Goal: Task Accomplishment & Management: Manage account settings

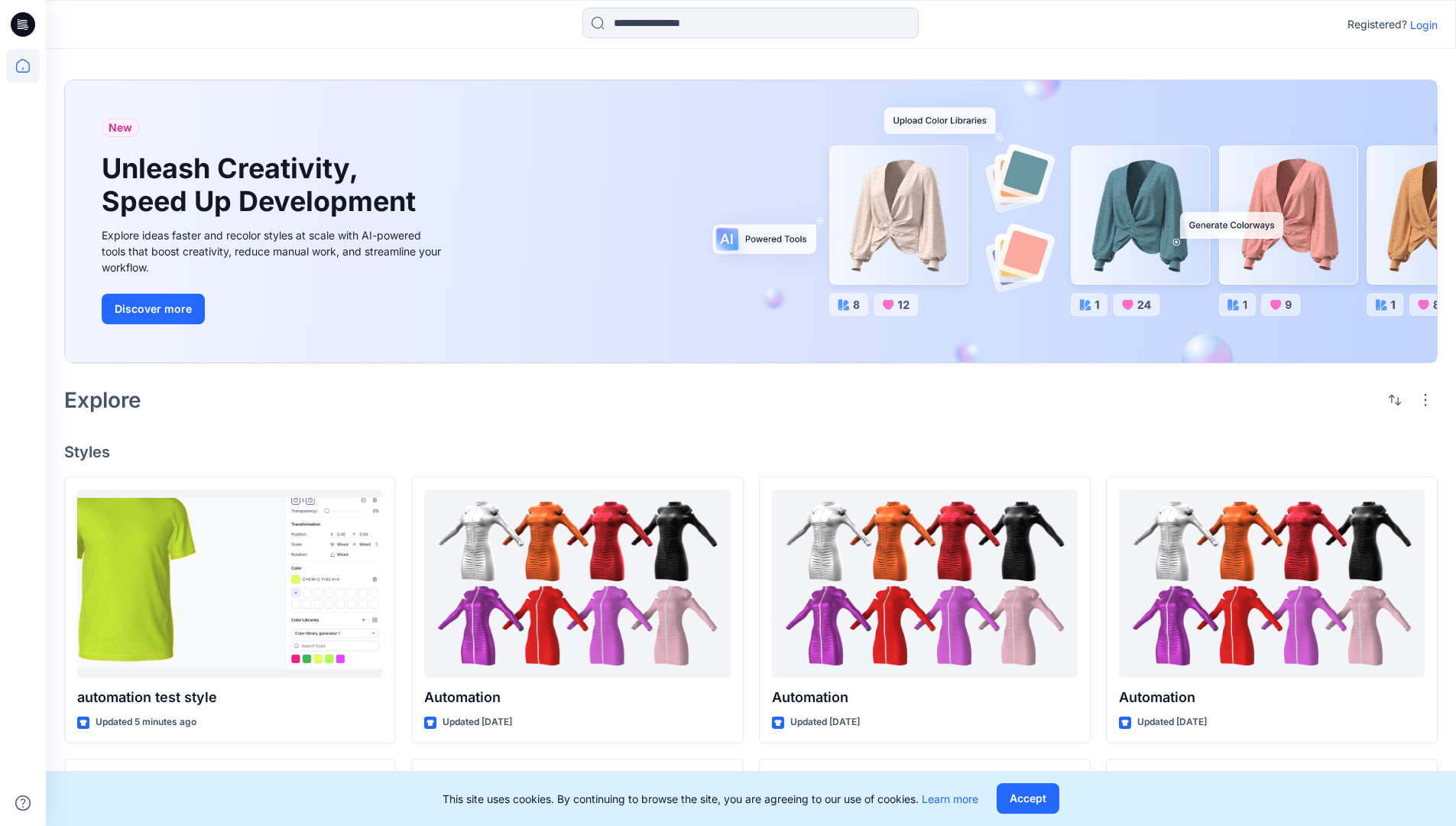
click at [1420, 24] on p "Login" at bounding box center [1424, 24] width 27 height 16
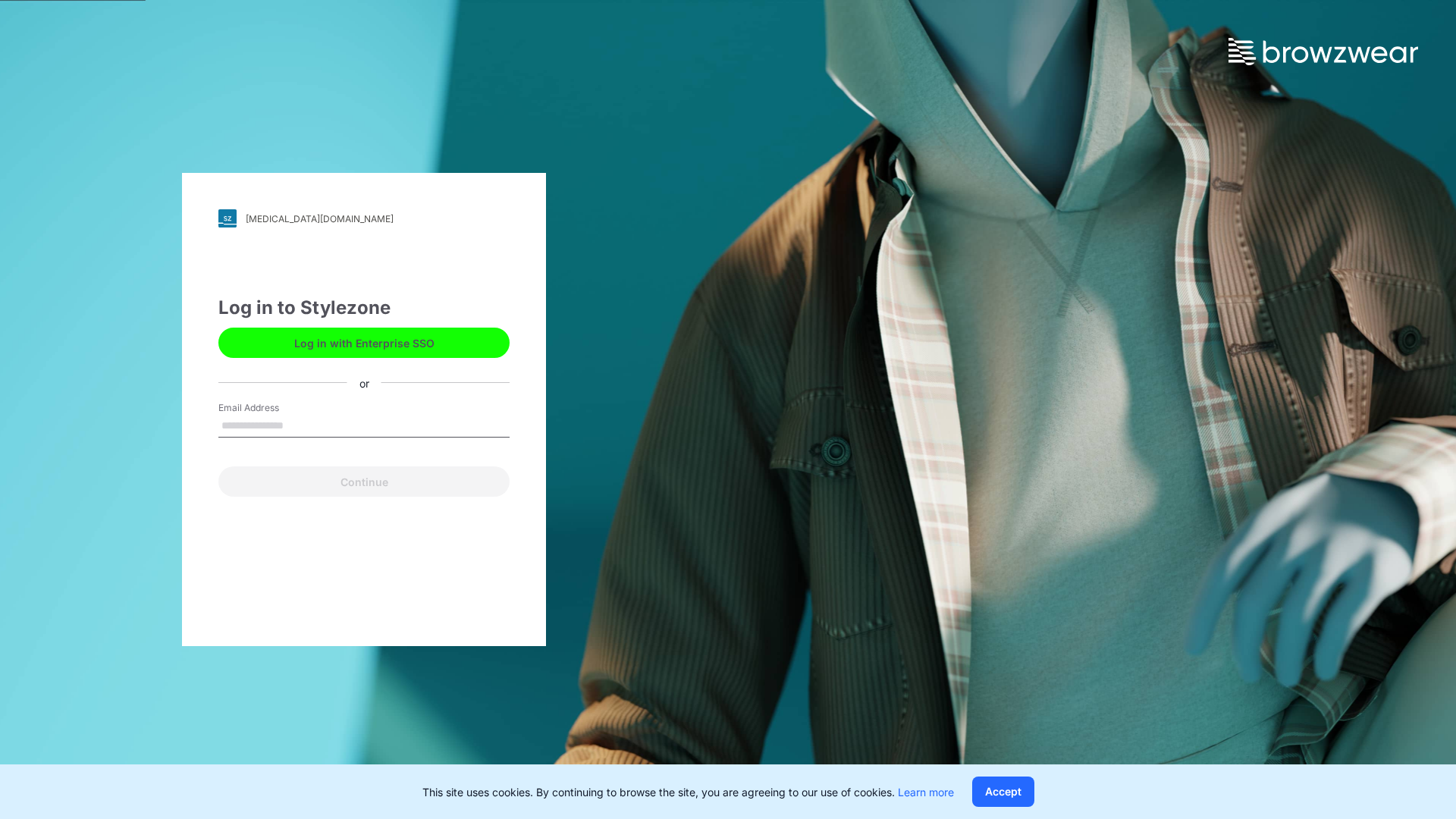
click at [299, 425] on input "Email Address" at bounding box center [364, 426] width 291 height 23
type input "**********"
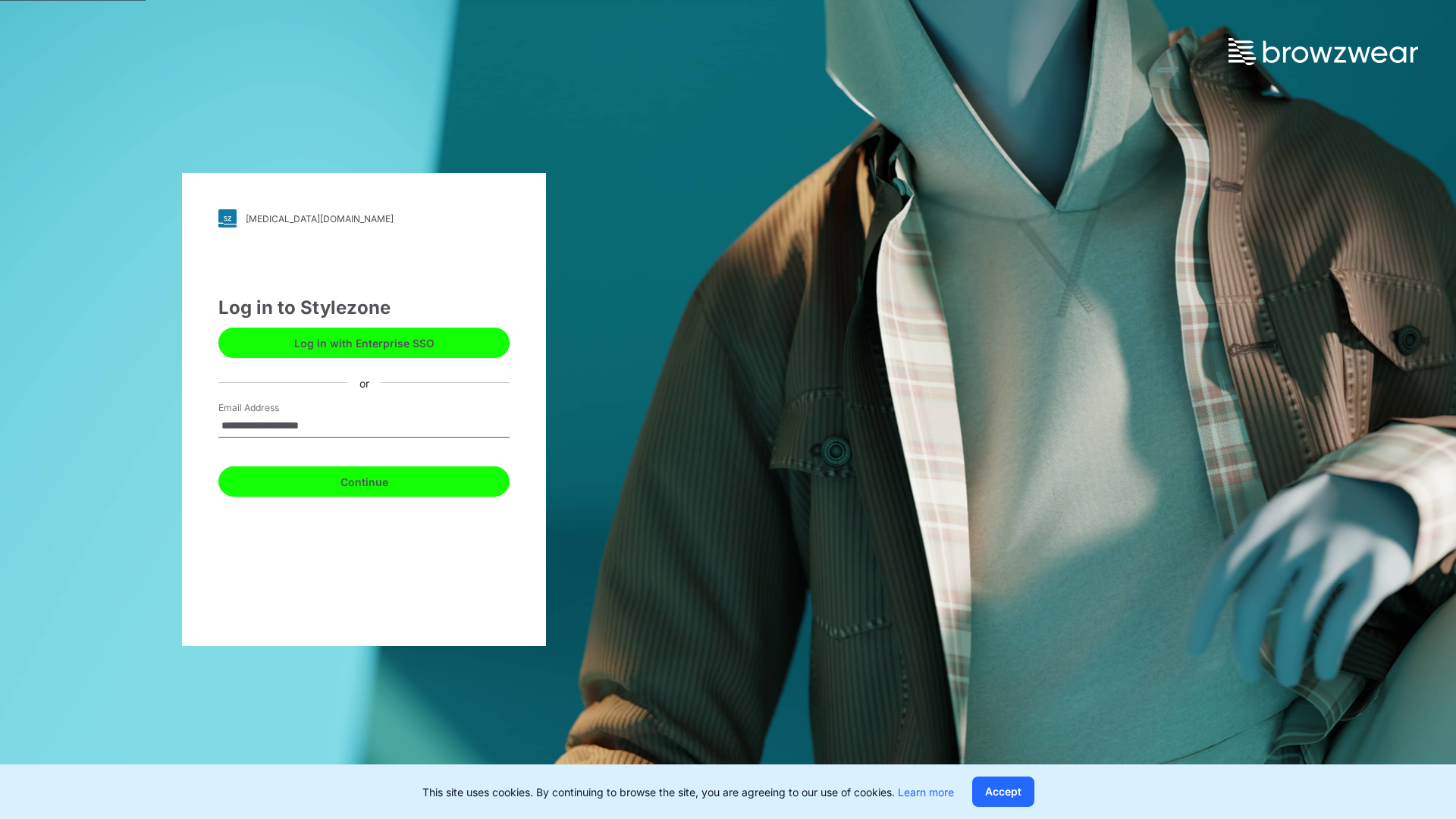
click at [381, 479] on button "Continue" at bounding box center [364, 481] width 291 height 30
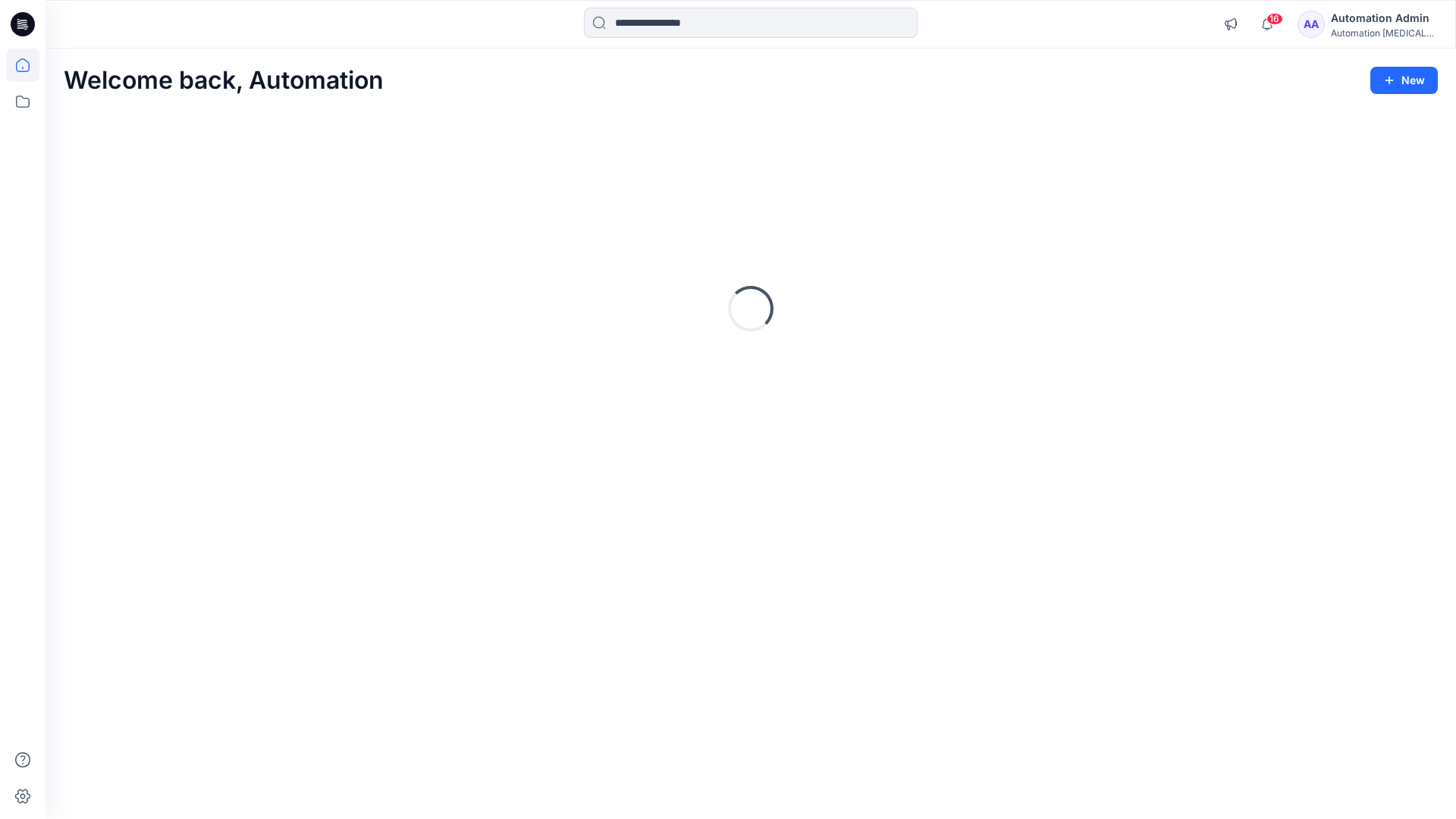
click at [29, 65] on icon at bounding box center [23, 65] width 14 height 14
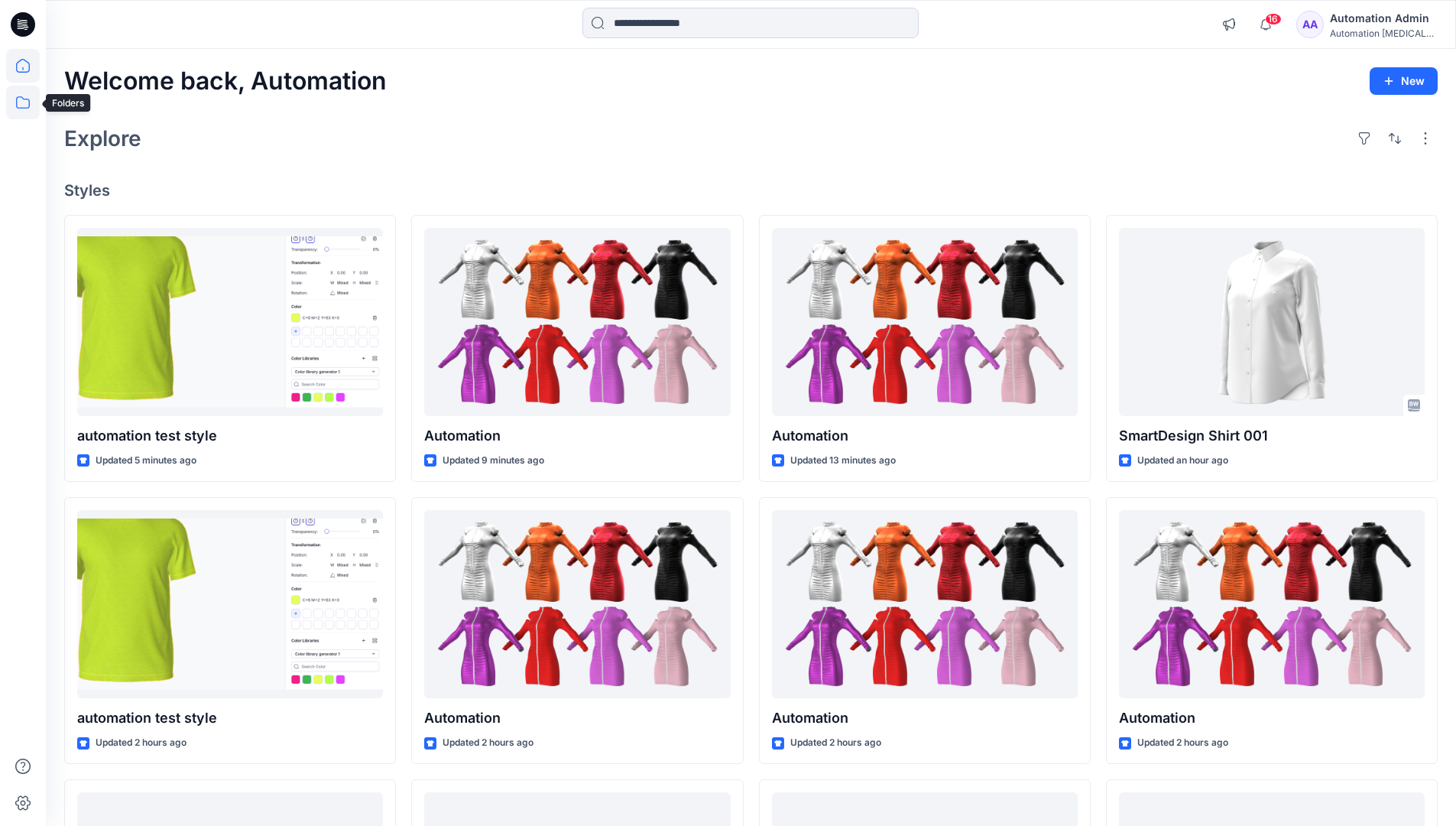
click at [26, 101] on icon at bounding box center [23, 102] width 33 height 33
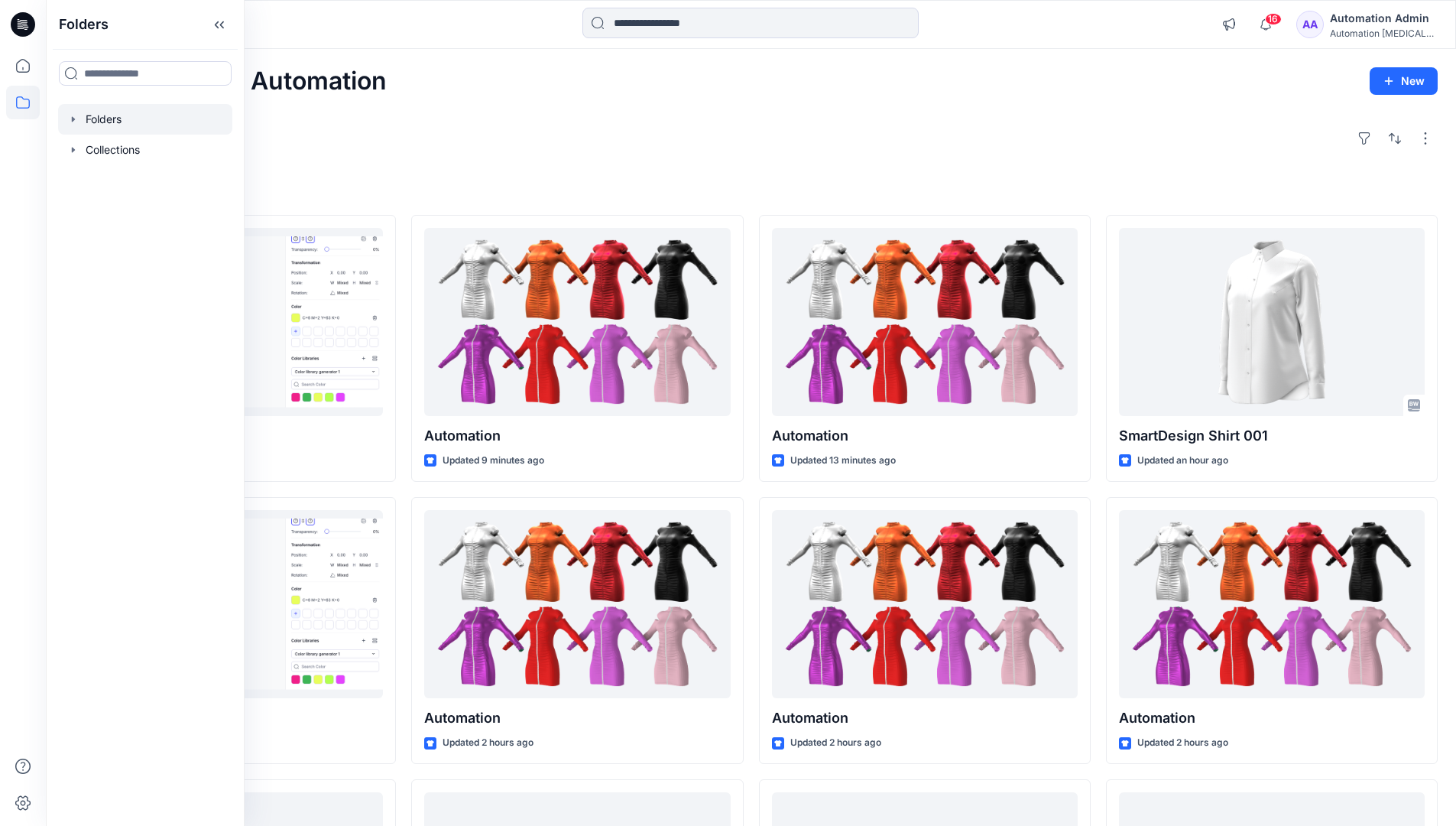
click at [114, 122] on div at bounding box center [144, 119] width 174 height 31
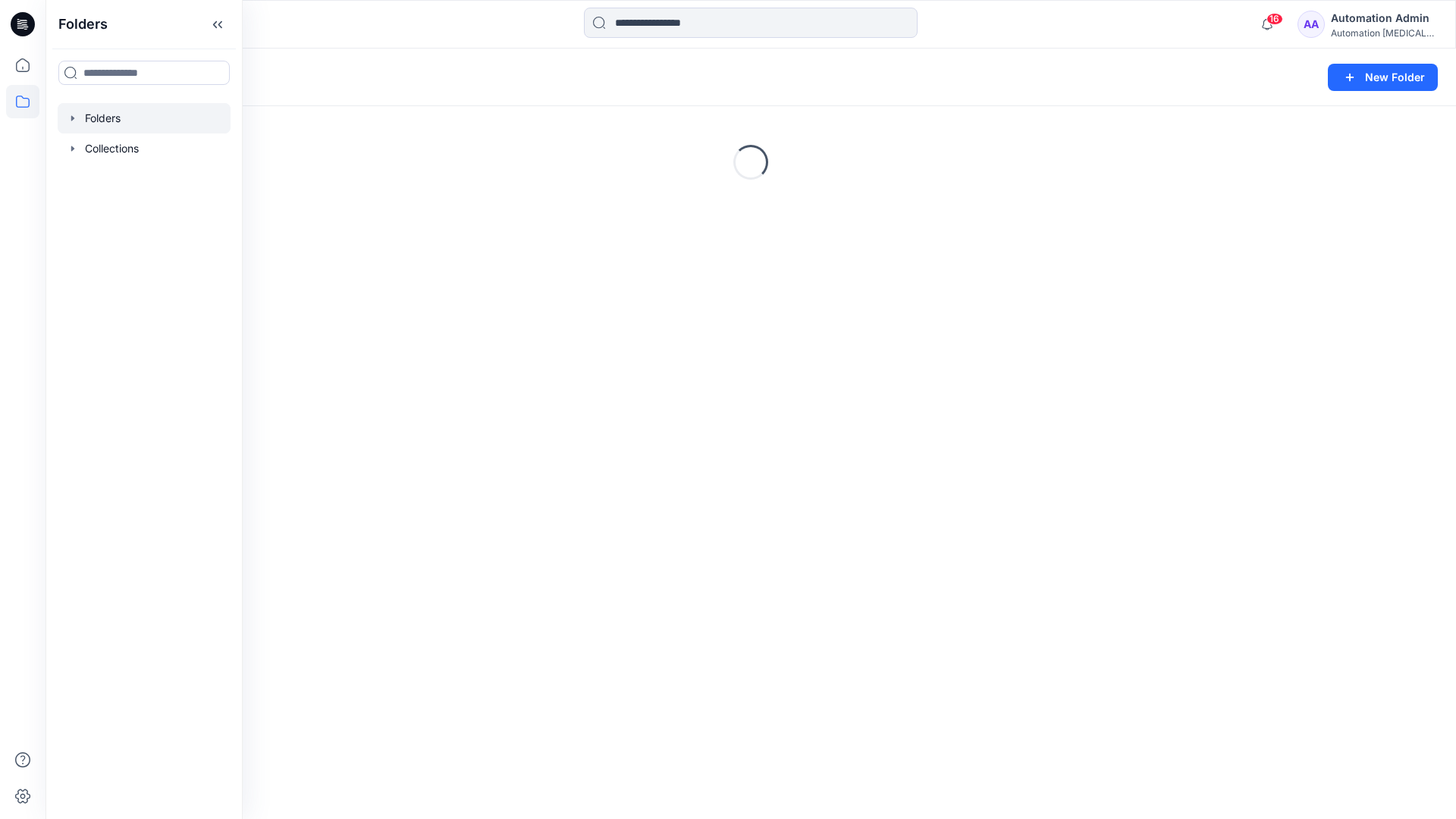
click at [541, 591] on div "Folders New Folder Loading..." at bounding box center [750, 433] width 1411 height 770
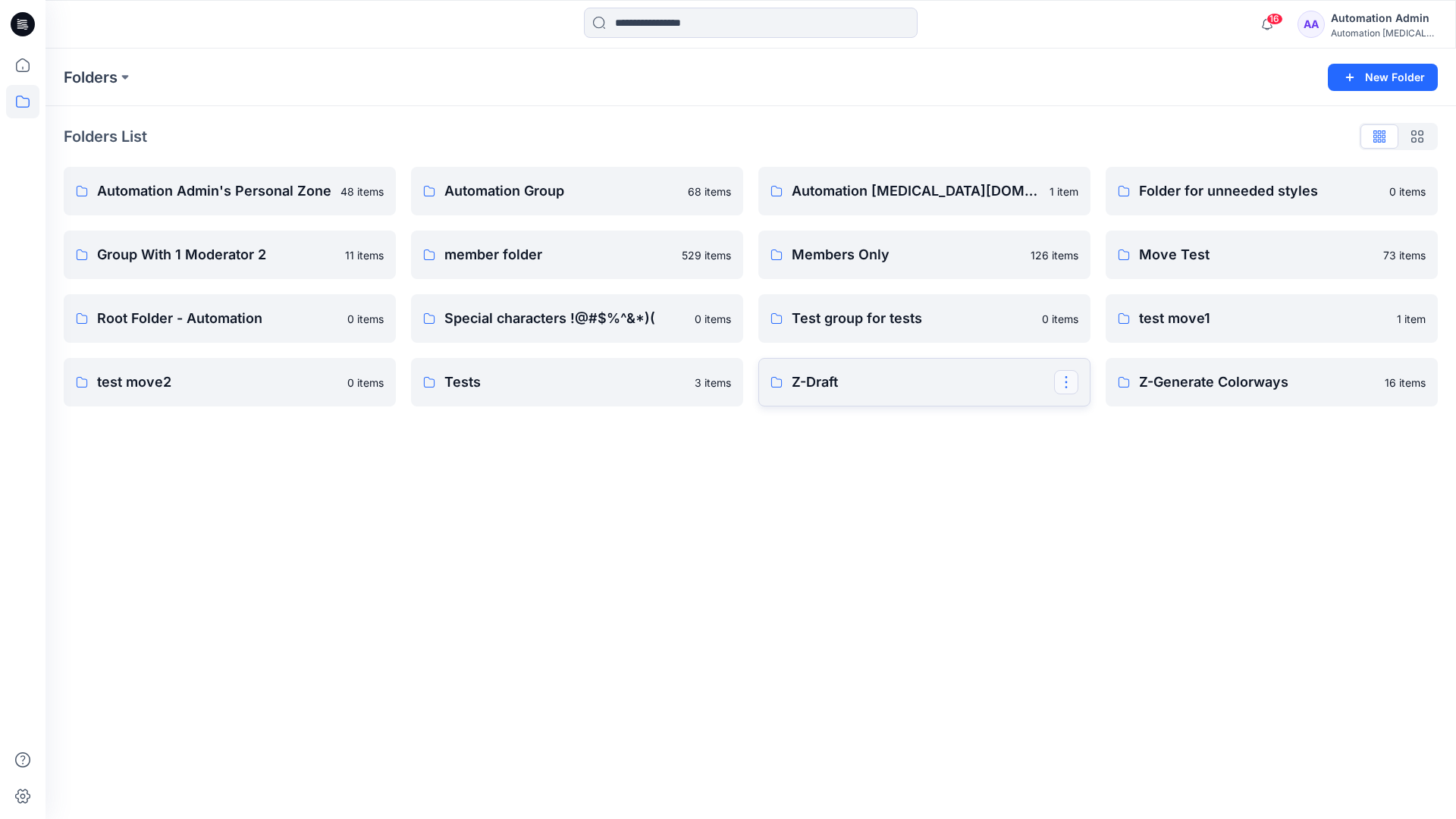
click at [1063, 384] on button "button" at bounding box center [1067, 382] width 24 height 24
click at [1100, 420] on p "Edit" at bounding box center [1094, 417] width 19 height 16
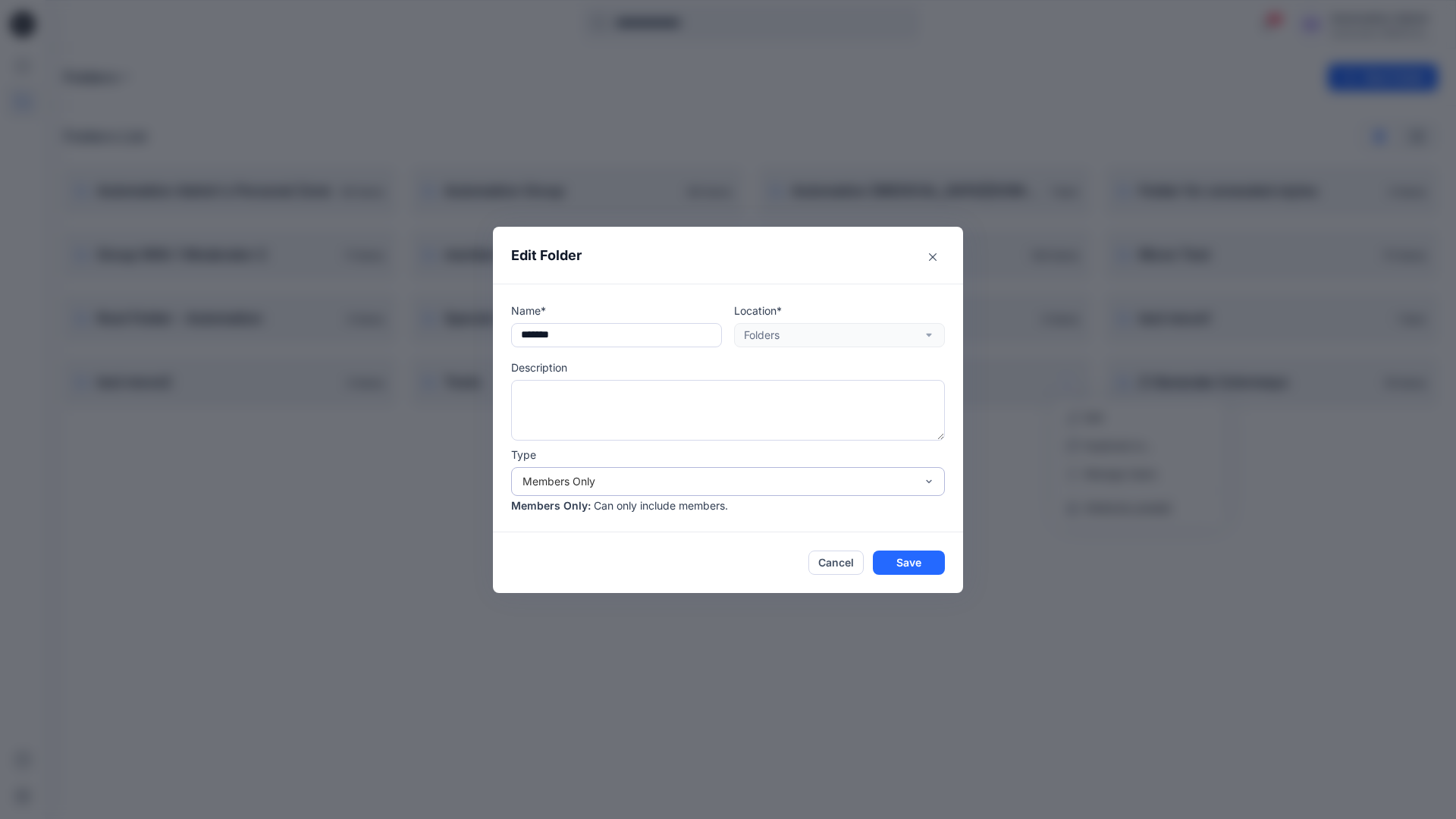
click at [759, 484] on div "Members Only" at bounding box center [719, 481] width 393 height 16
click at [669, 575] on div "Public" at bounding box center [728, 568] width 428 height 27
click at [892, 565] on button "Save" at bounding box center [909, 562] width 72 height 24
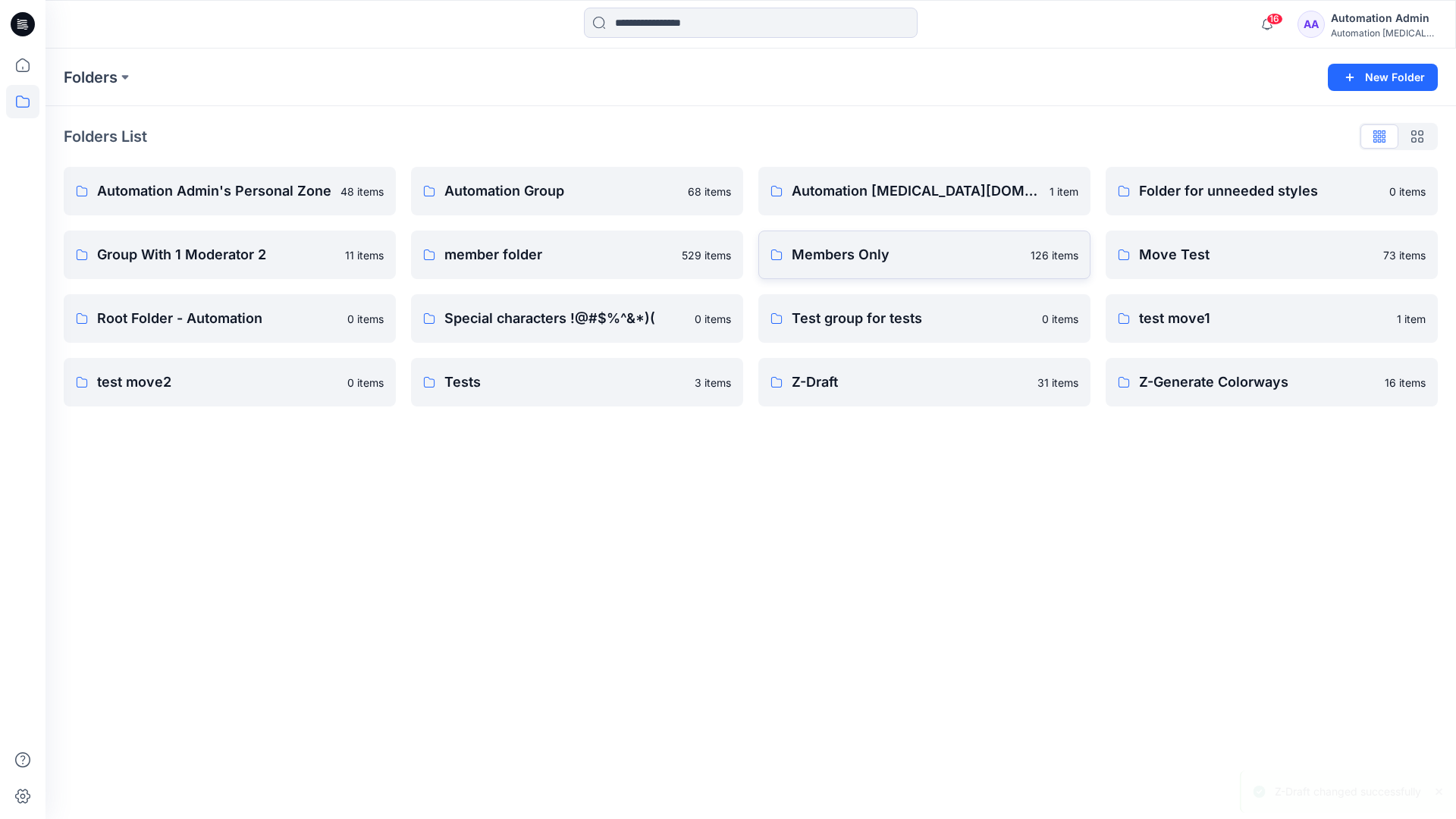
click at [996, 263] on p "Members Only" at bounding box center [906, 255] width 230 height 21
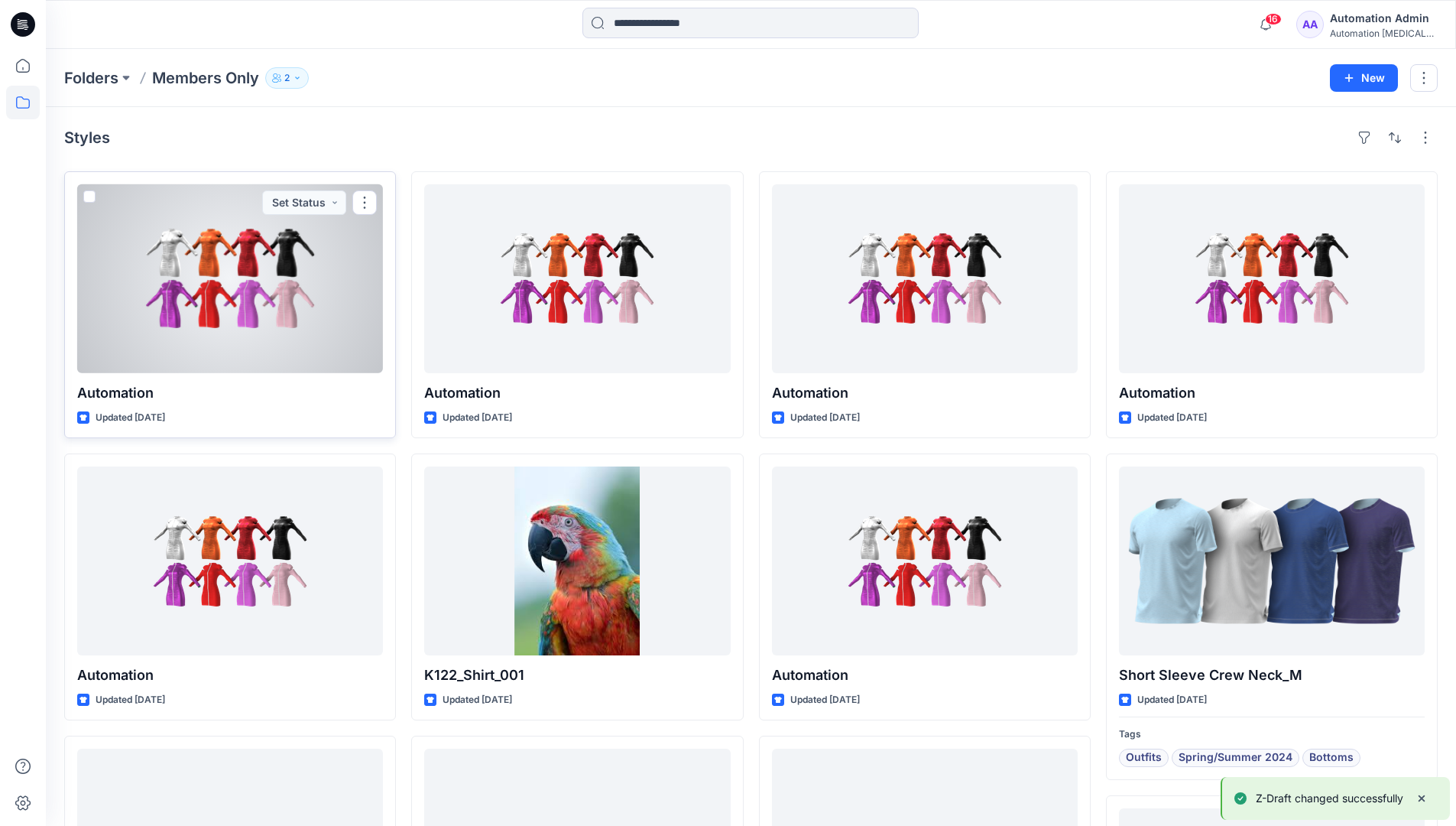
click at [88, 198] on span at bounding box center [89, 197] width 12 height 12
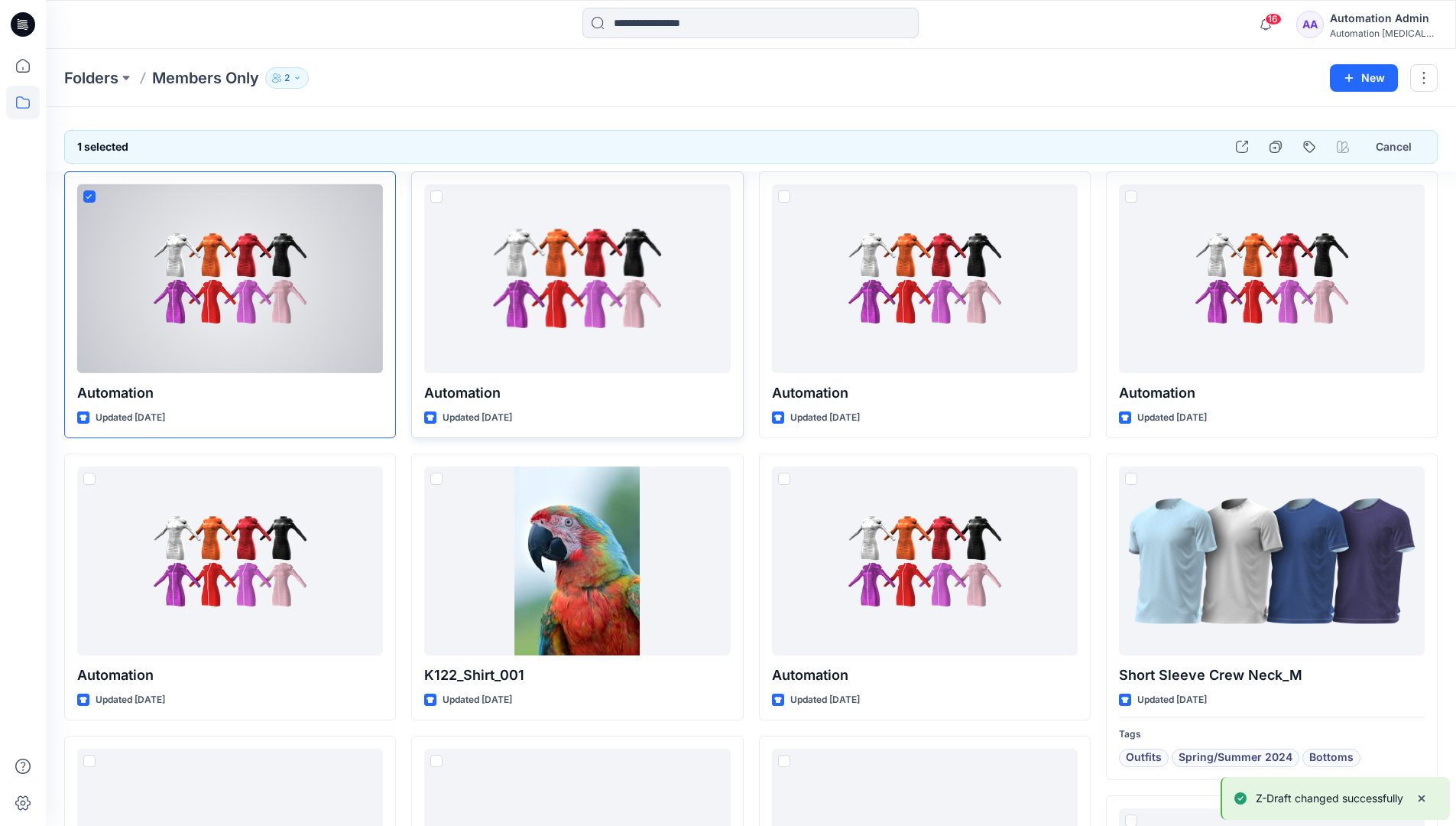
click at [434, 198] on span at bounding box center [436, 197] width 12 height 12
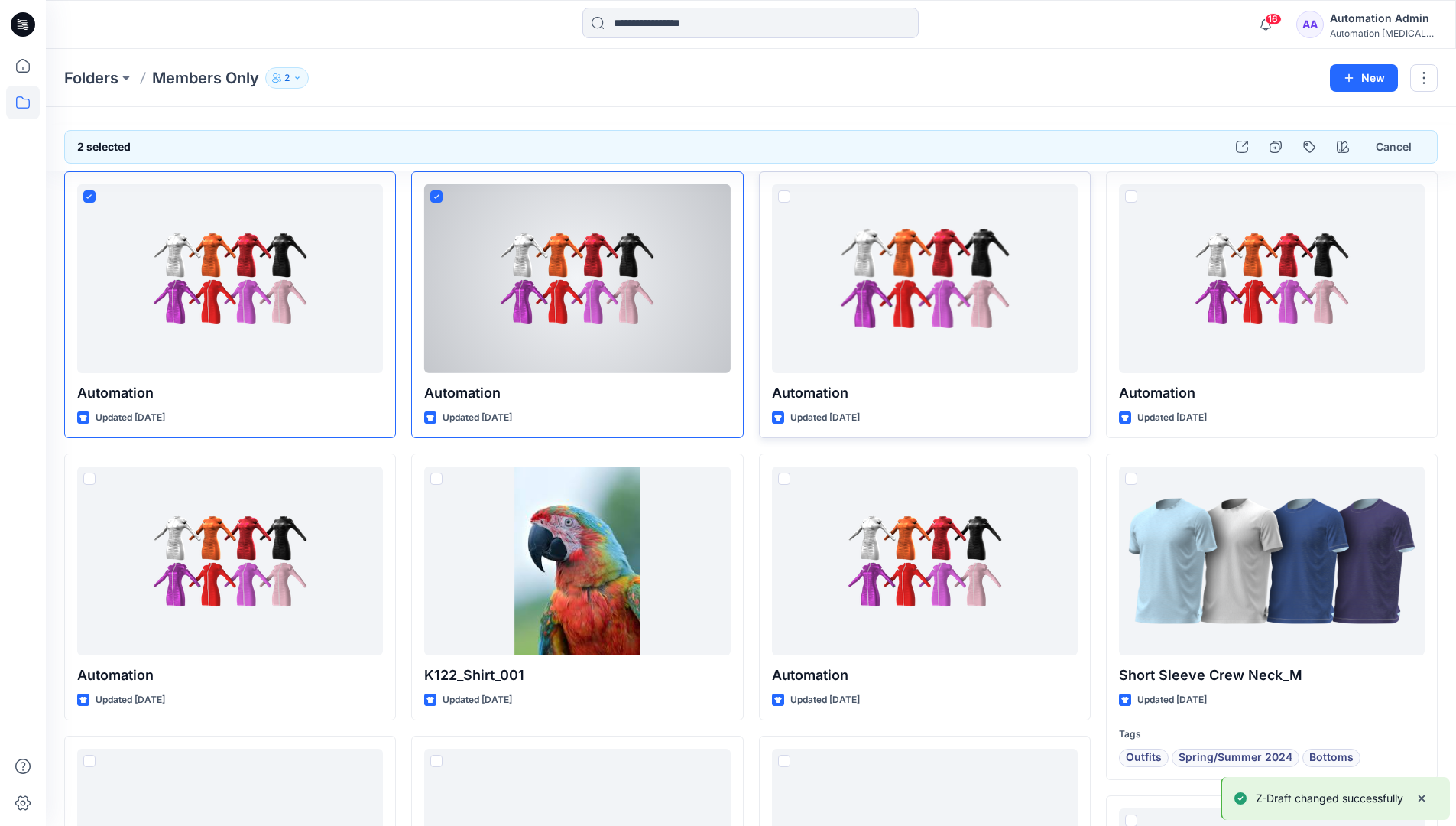
click at [782, 197] on span at bounding box center [784, 197] width 12 height 12
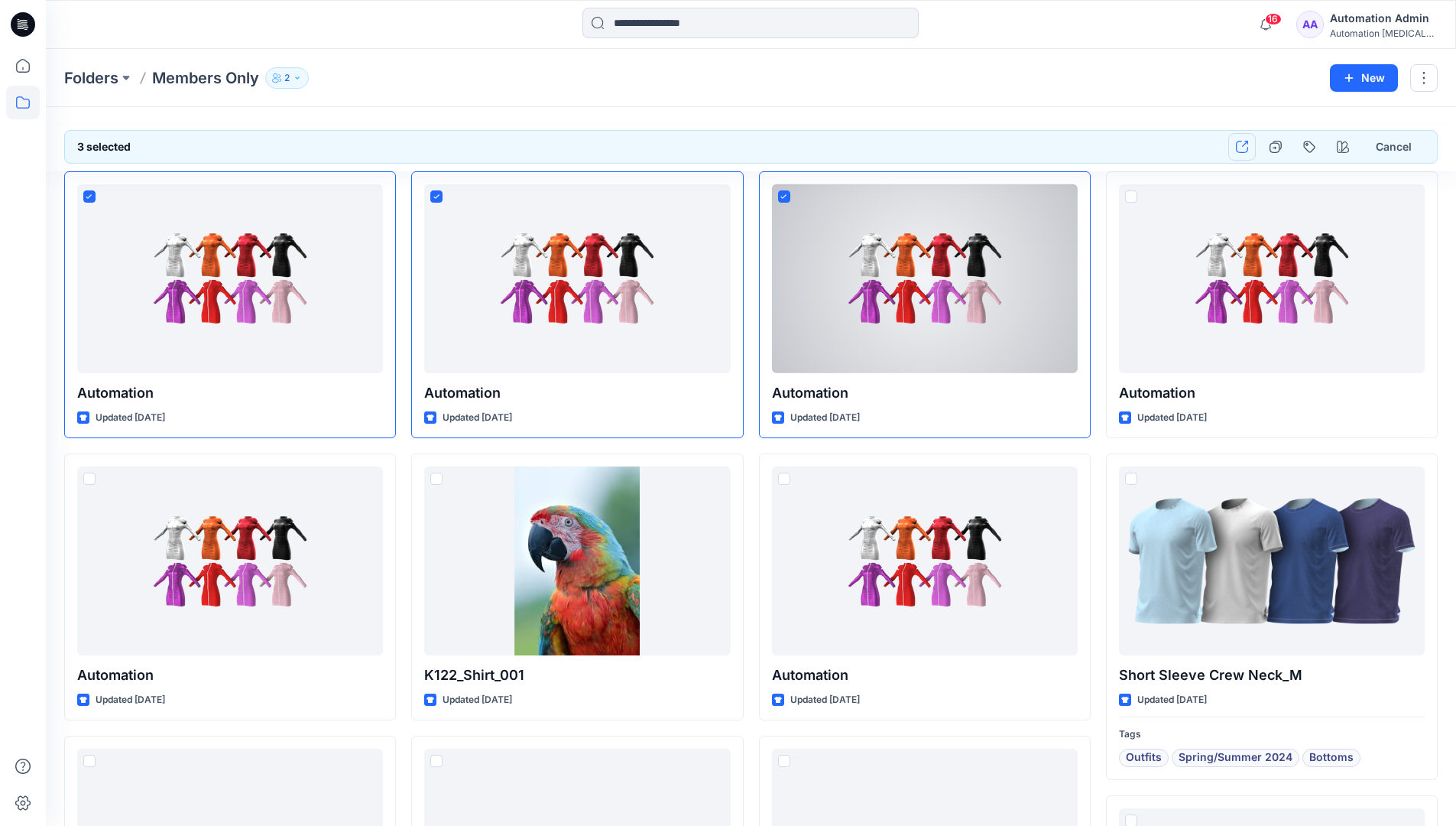
click at [1246, 151] on icon "button" at bounding box center [1242, 147] width 12 height 12
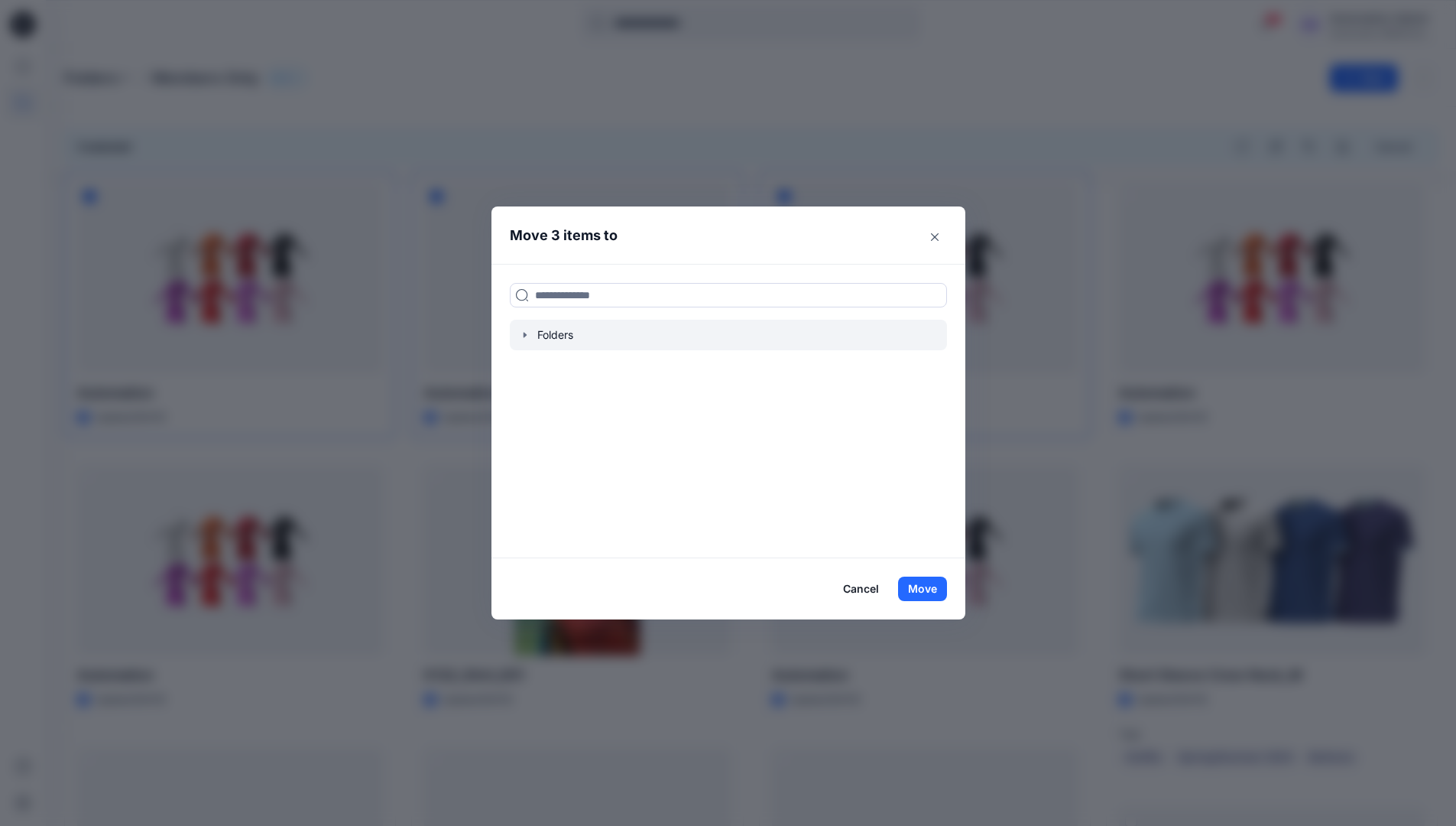
click at [526, 334] on icon "button" at bounding box center [523, 335] width 3 height 5
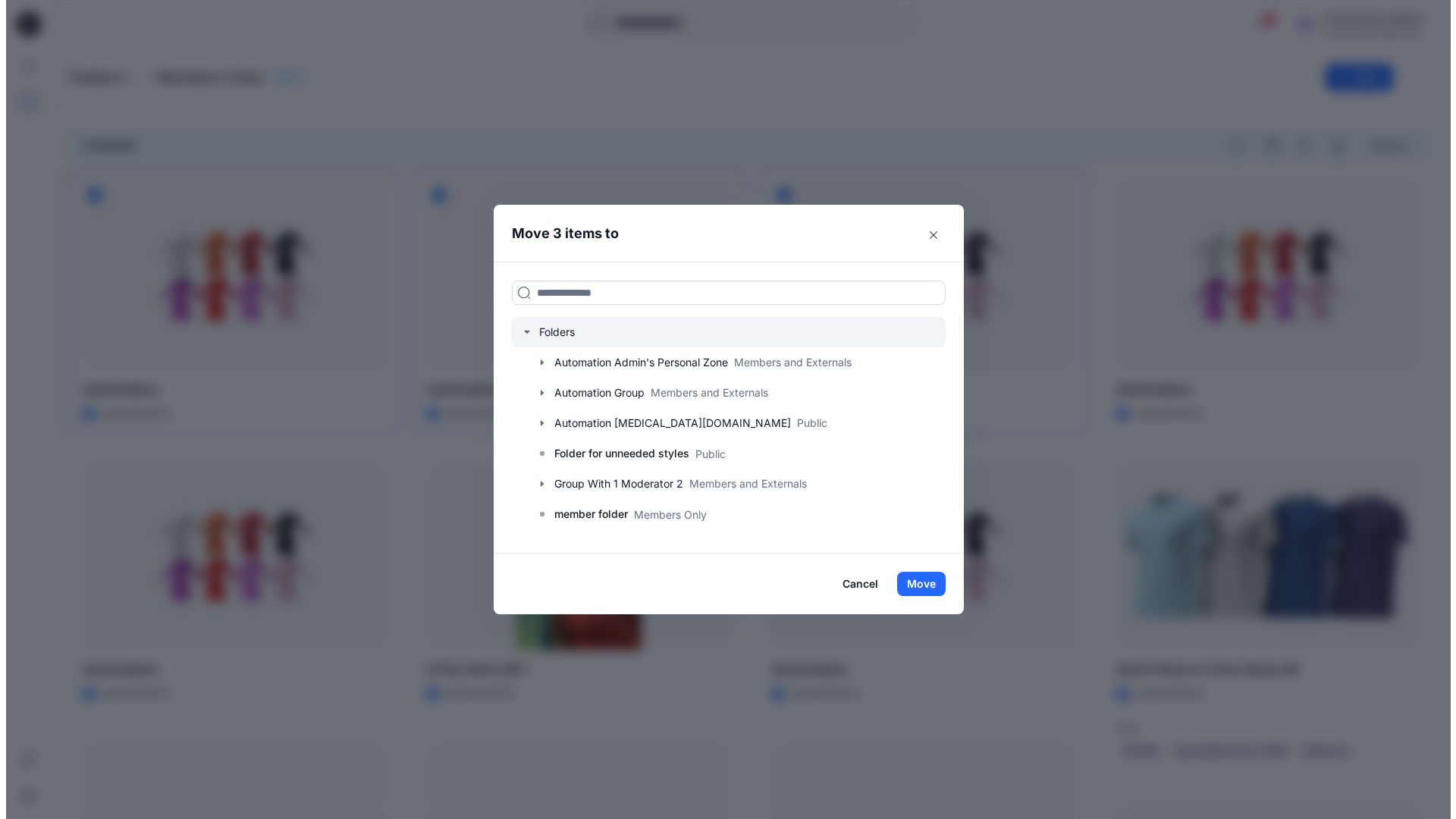
scroll to position [298, 0]
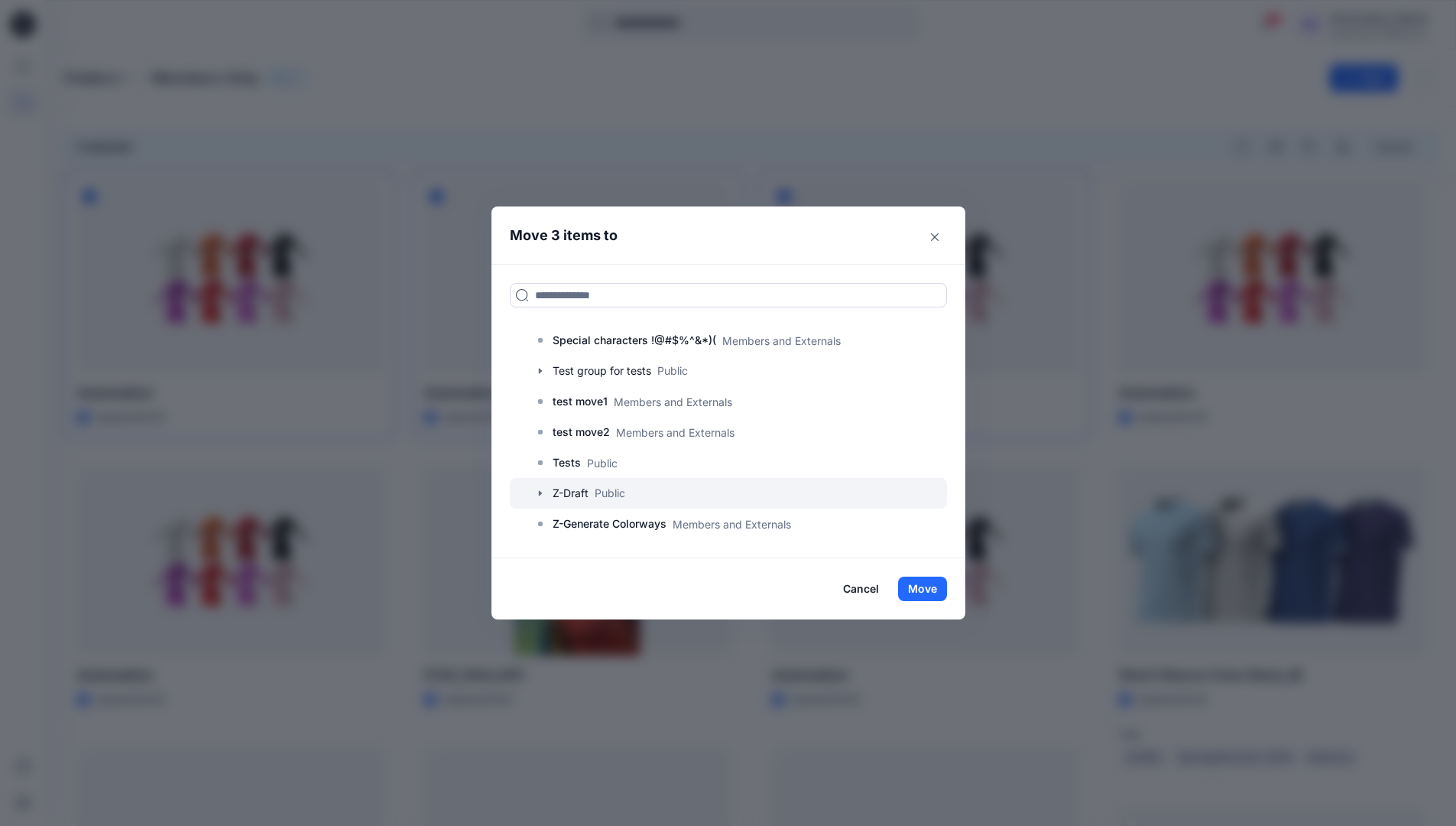
click at [610, 496] on div at bounding box center [728, 493] width 437 height 31
click at [930, 592] on button "Move" at bounding box center [923, 588] width 49 height 24
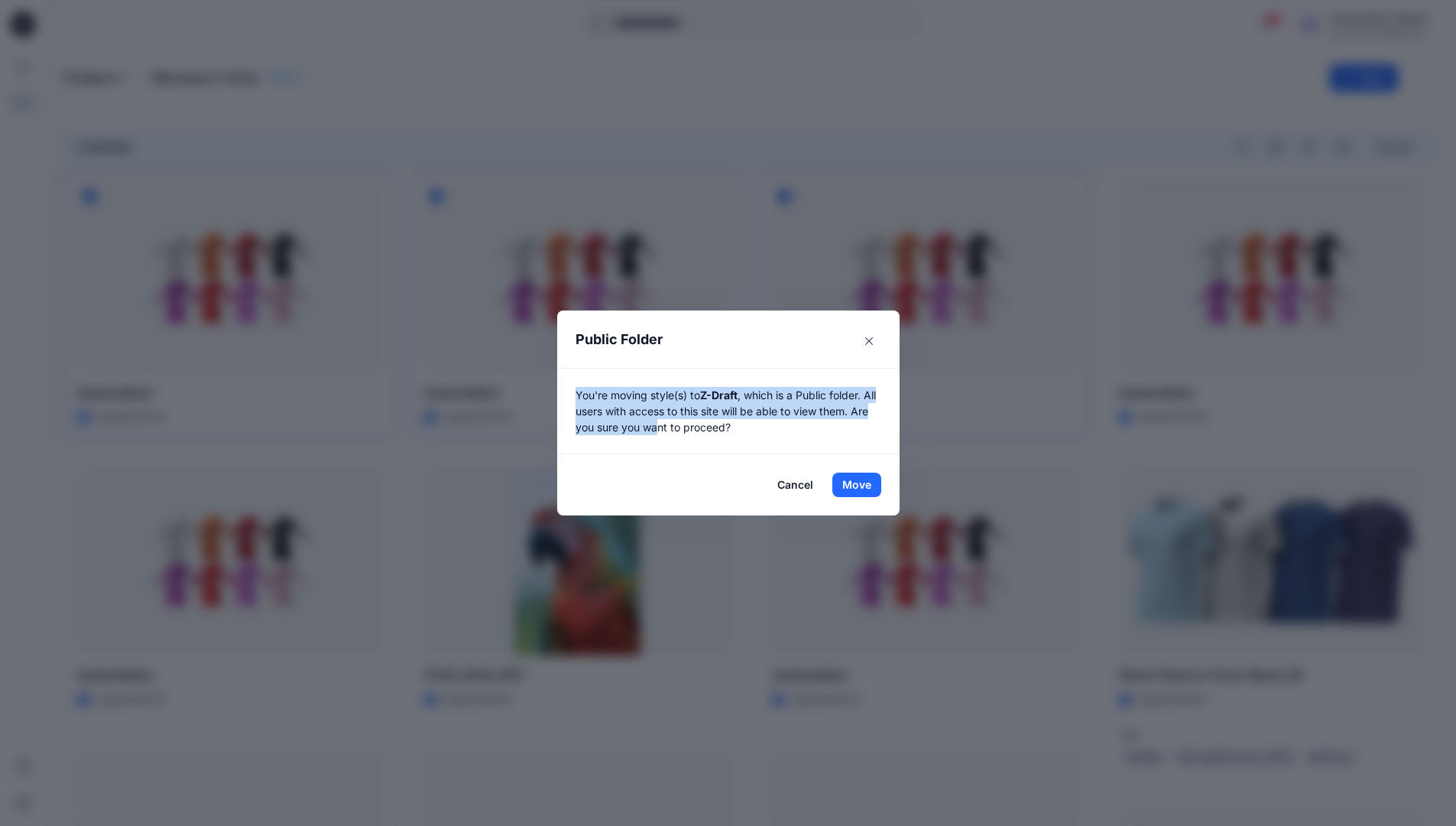
drag, startPoint x: 930, startPoint y: 592, endPoint x: 683, endPoint y: 431, distance: 294.8
click at [683, 431] on p "You're moving style(s) to Z-Draft , which is a Public folder. All users with ac…" at bounding box center [729, 411] width 306 height 48
click at [863, 484] on button "Move" at bounding box center [856, 485] width 49 height 24
click at [93, 80] on p "Folders" at bounding box center [91, 78] width 54 height 21
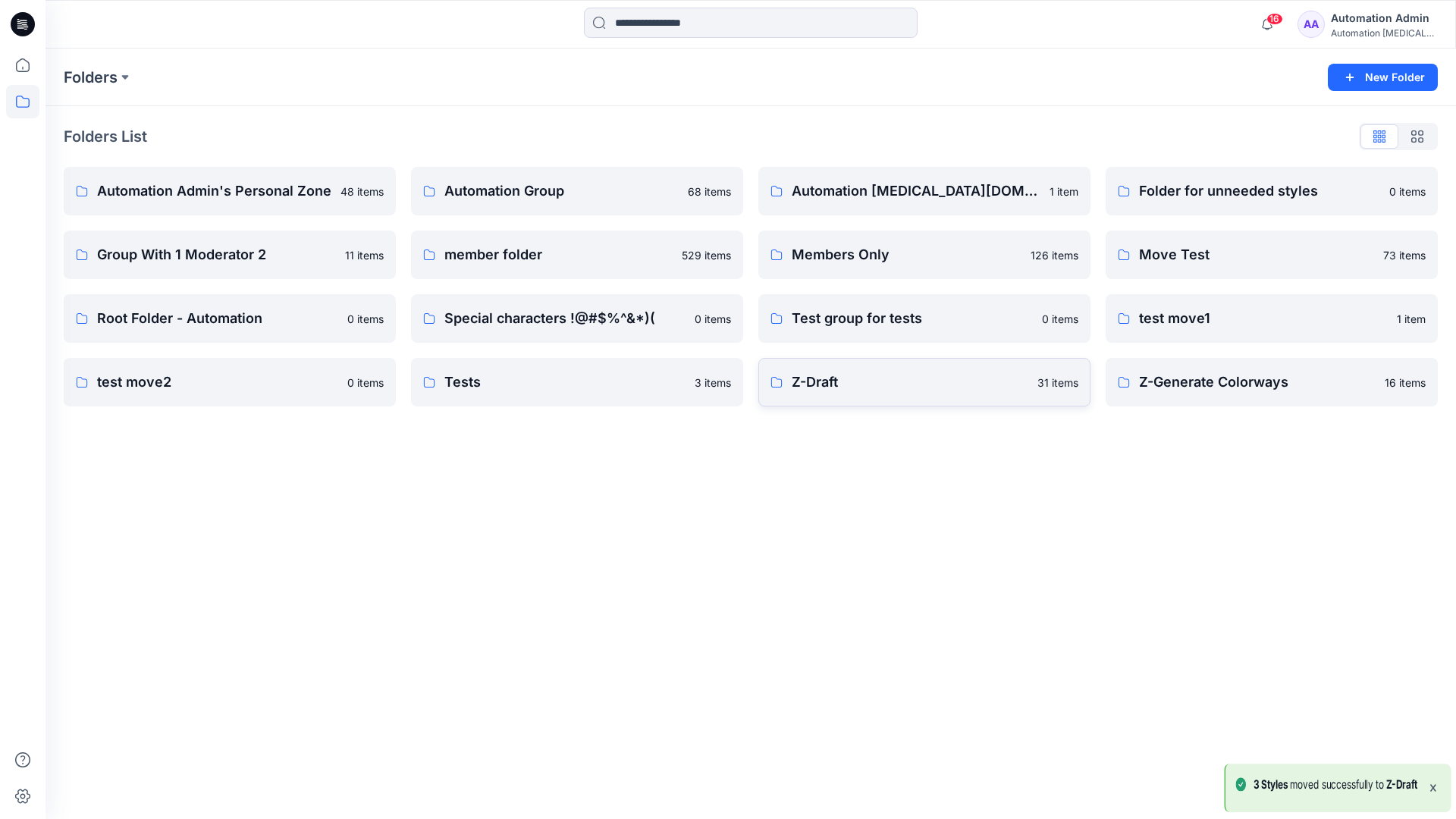
click at [835, 375] on p "Z-Draft" at bounding box center [910, 382] width 237 height 21
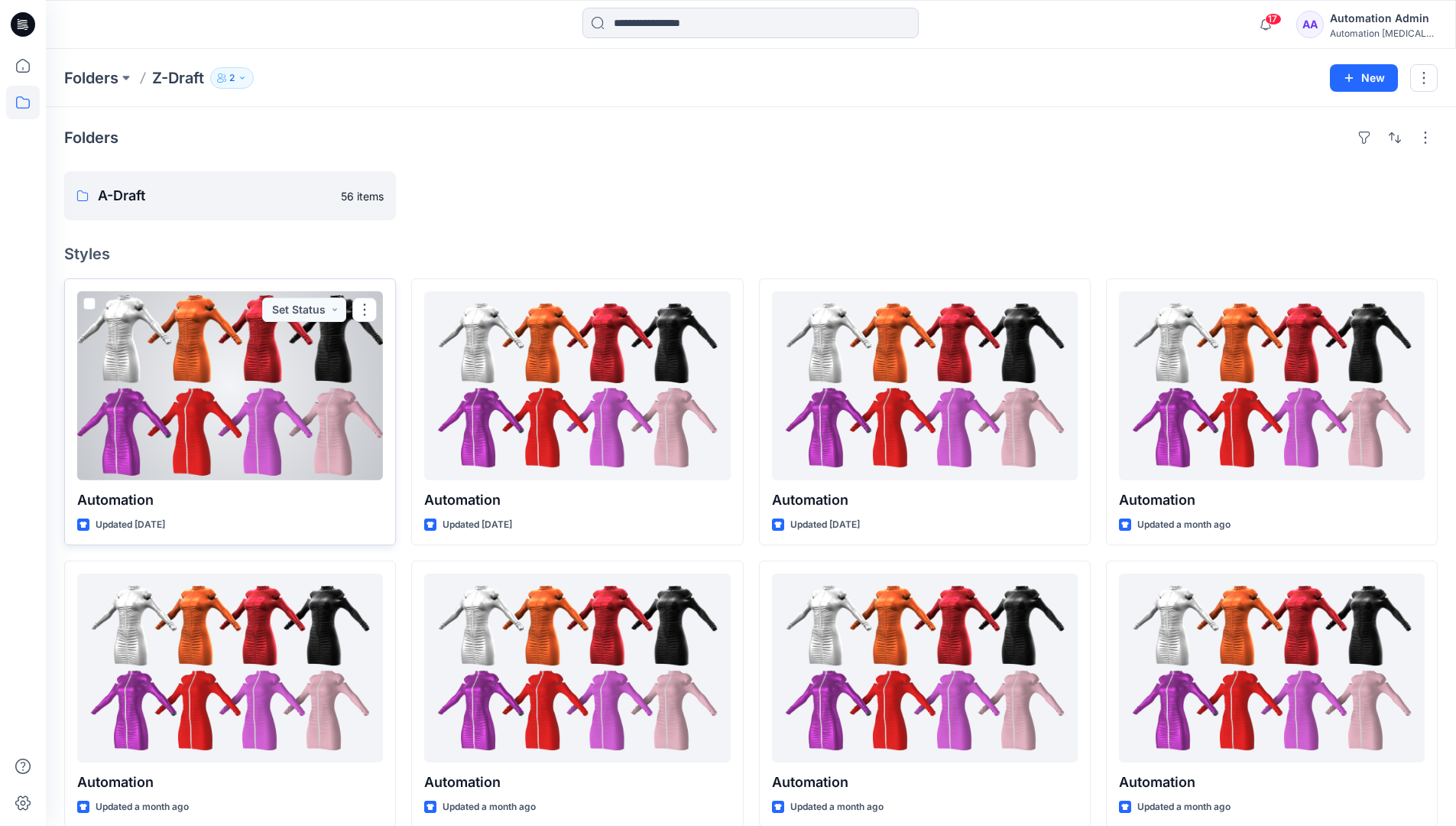
click at [88, 306] on span at bounding box center [89, 303] width 12 height 12
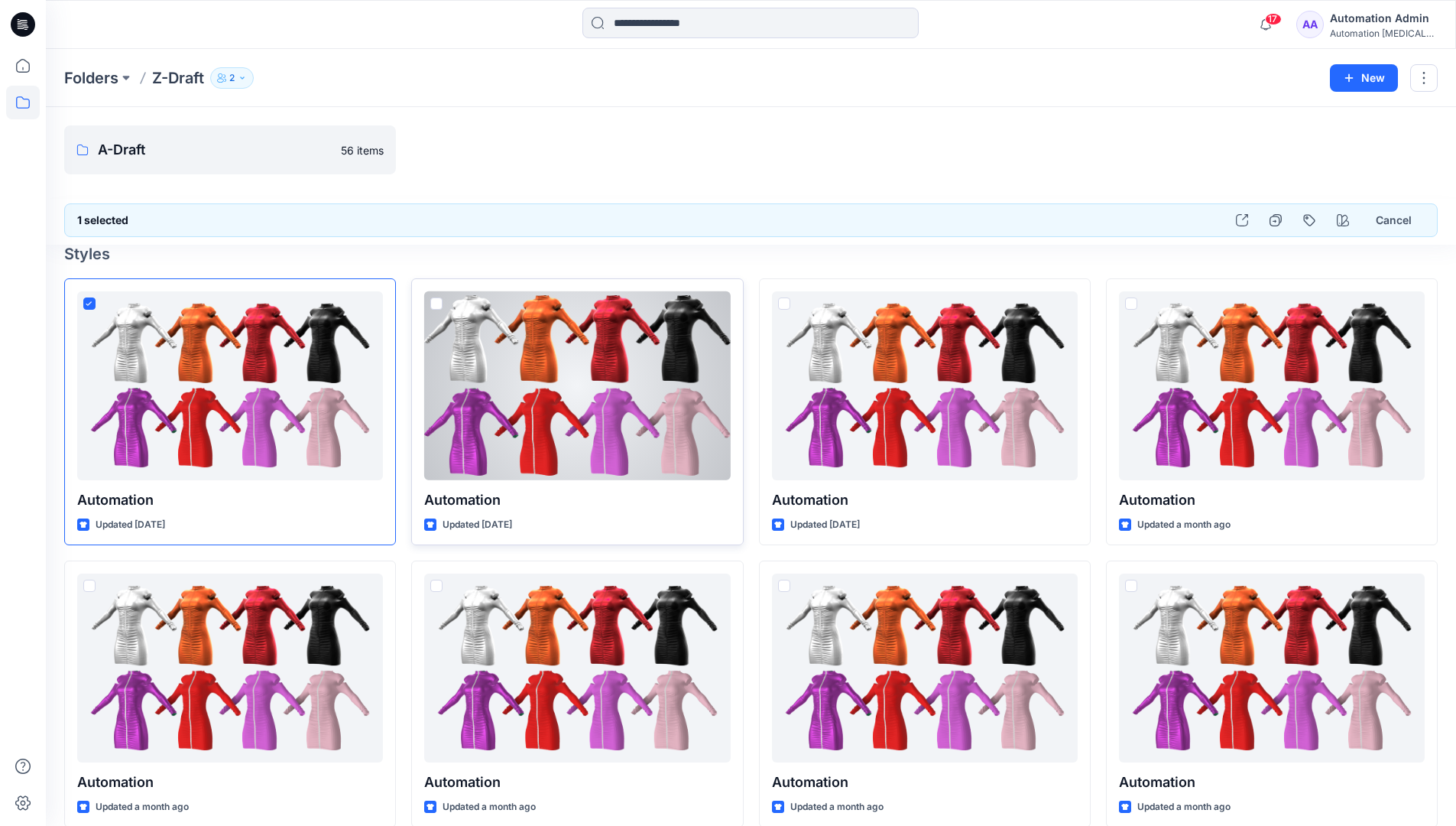
click at [438, 304] on span at bounding box center [436, 303] width 12 height 12
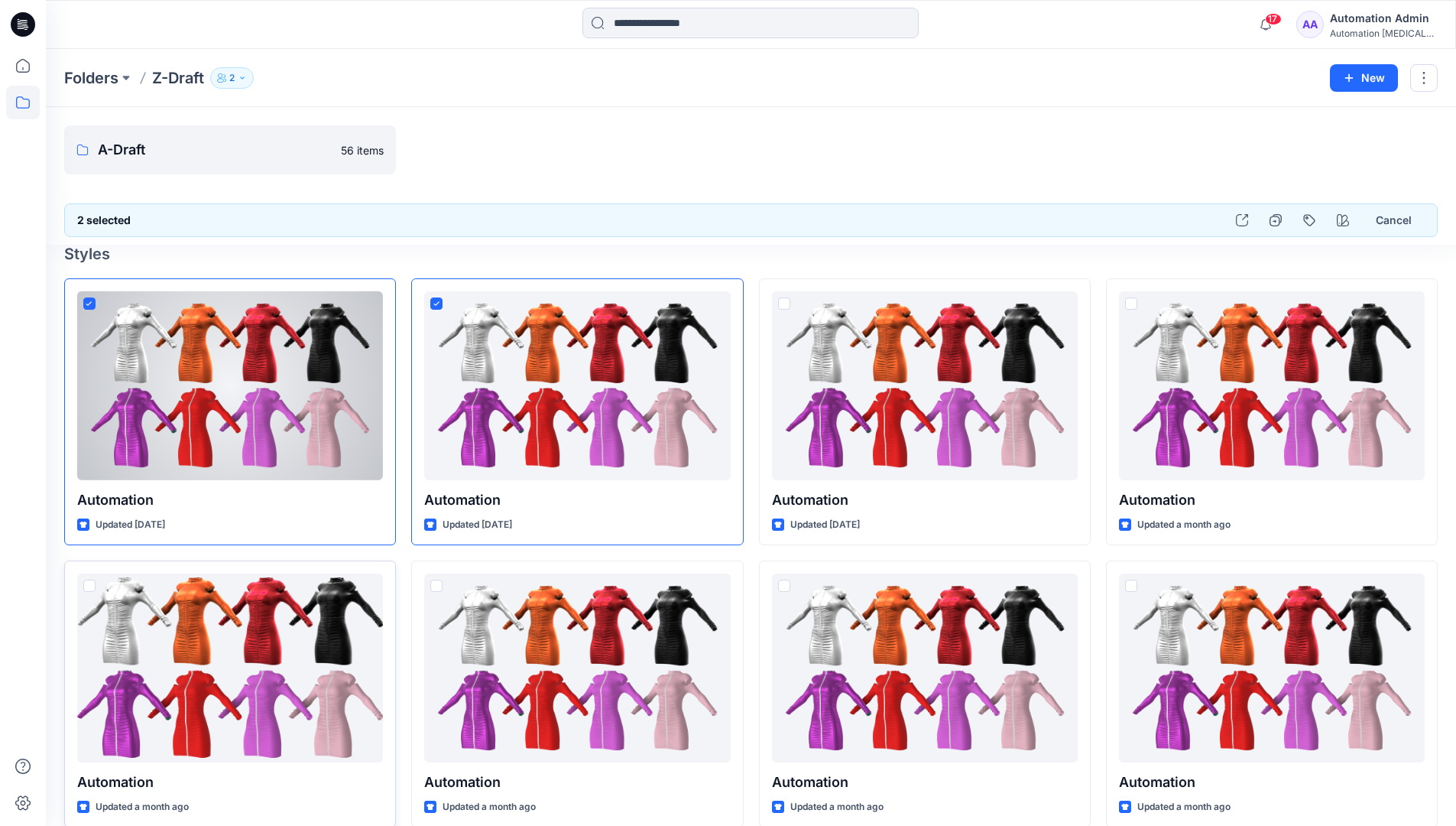
click at [91, 587] on span at bounding box center [89, 586] width 12 height 12
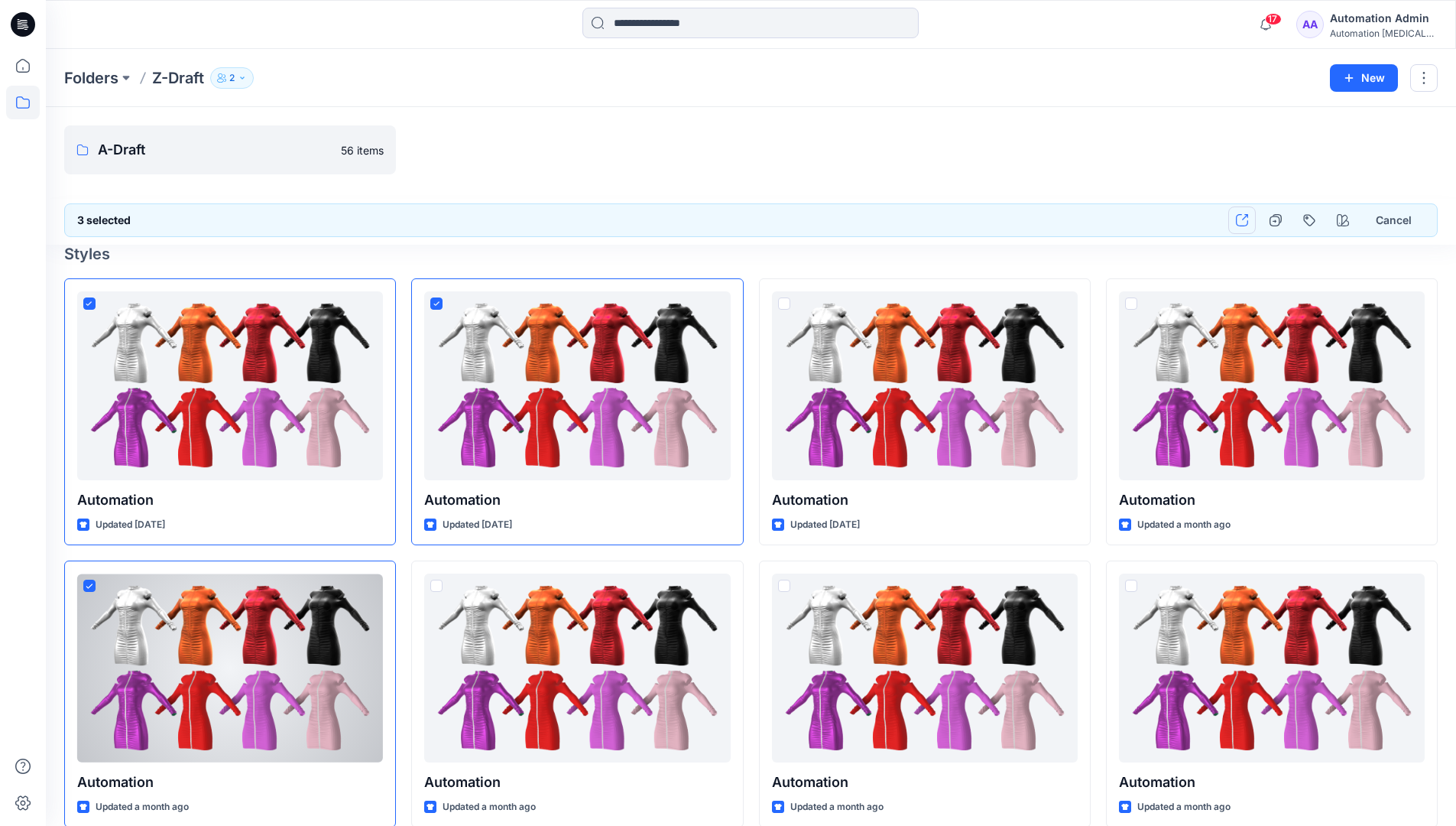
click at [1240, 220] on icon "button" at bounding box center [1242, 220] width 12 height 12
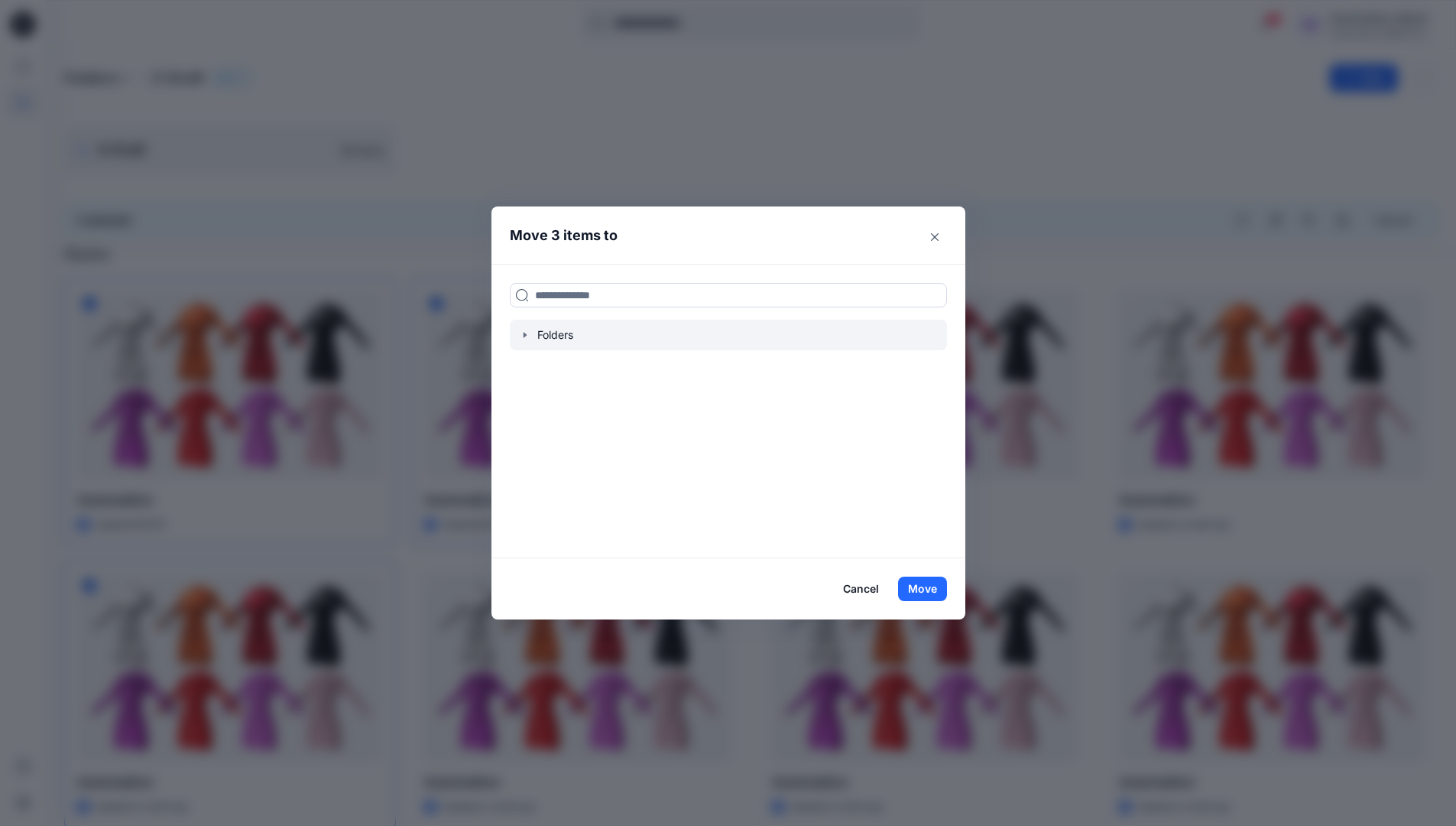
click at [526, 333] on icon "button" at bounding box center [523, 335] width 3 height 5
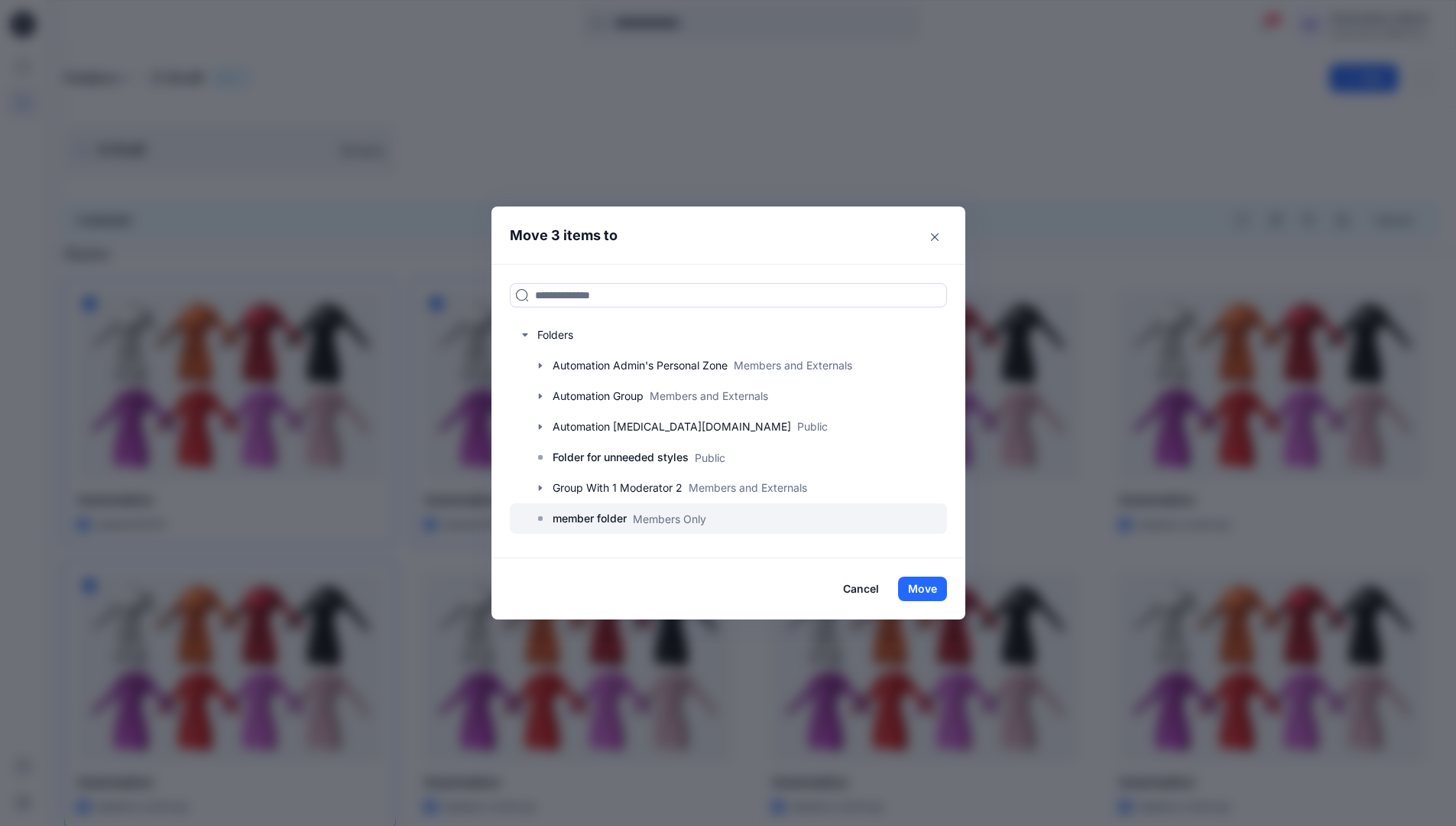
click at [603, 519] on p "member folder" at bounding box center [589, 517] width 74 height 18
click at [919, 585] on button "Move" at bounding box center [923, 588] width 49 height 24
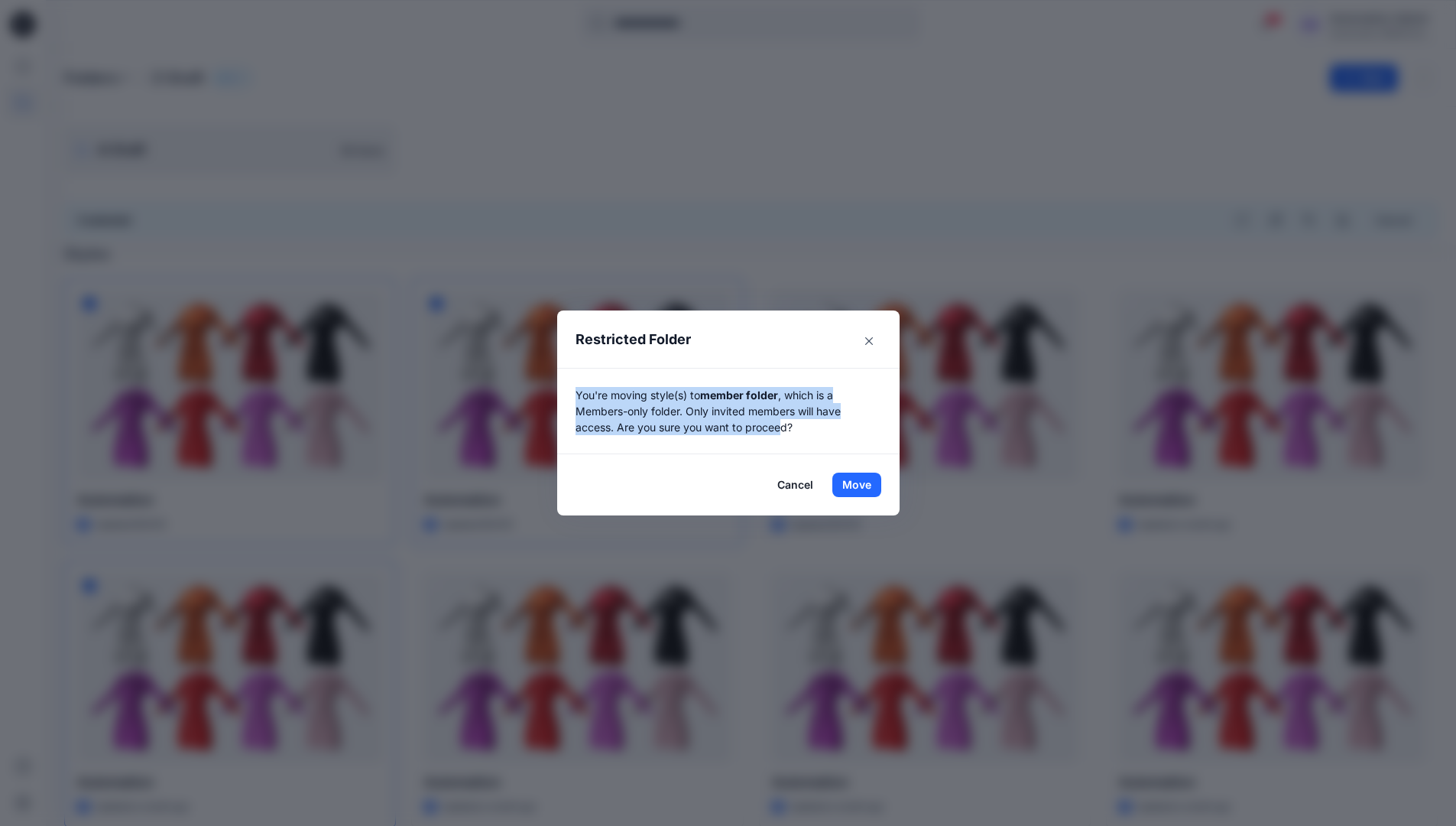
drag, startPoint x: 919, startPoint y: 585, endPoint x: 788, endPoint y: 438, distance: 196.9
click at [788, 438] on div "You're moving style(s) to member folder , which is a Members-only folder. Only …" at bounding box center [729, 411] width 343 height 87
click at [863, 484] on button "Move" at bounding box center [856, 485] width 49 height 24
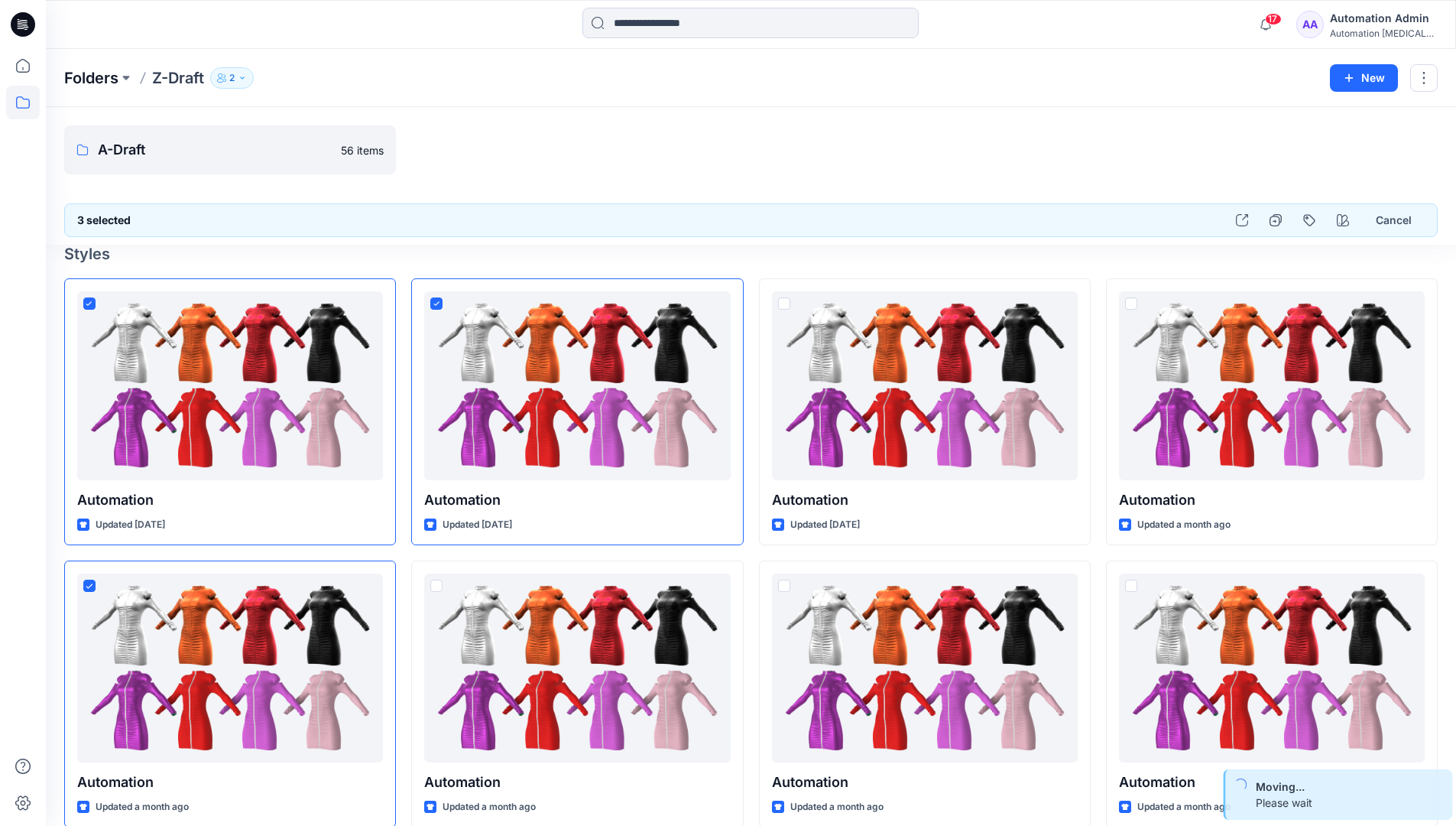
click at [84, 77] on p "Folders" at bounding box center [91, 78] width 54 height 21
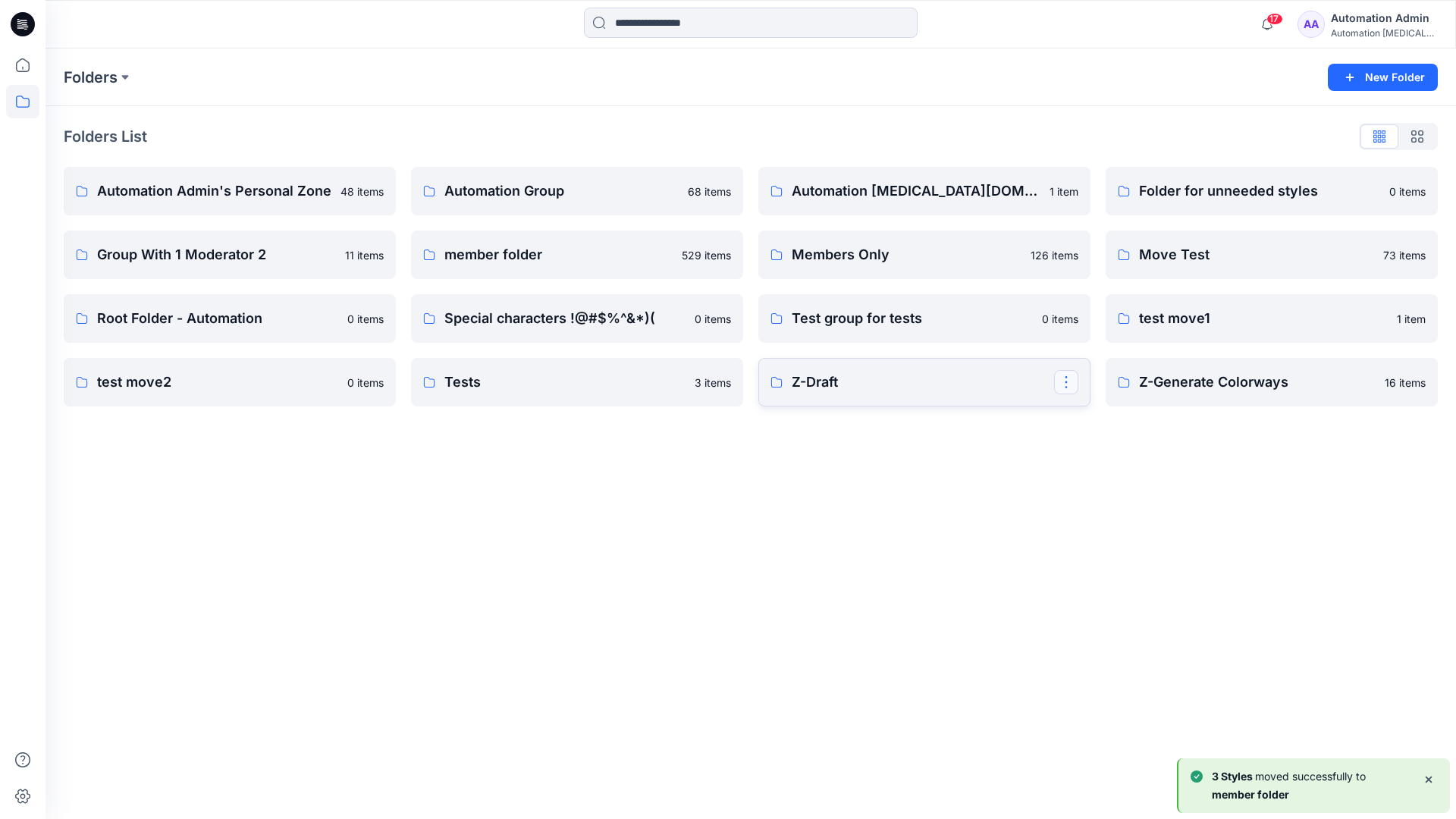
click at [1068, 376] on button "button" at bounding box center [1067, 382] width 24 height 24
click at [1120, 422] on button "Edit" at bounding box center [1139, 417] width 164 height 28
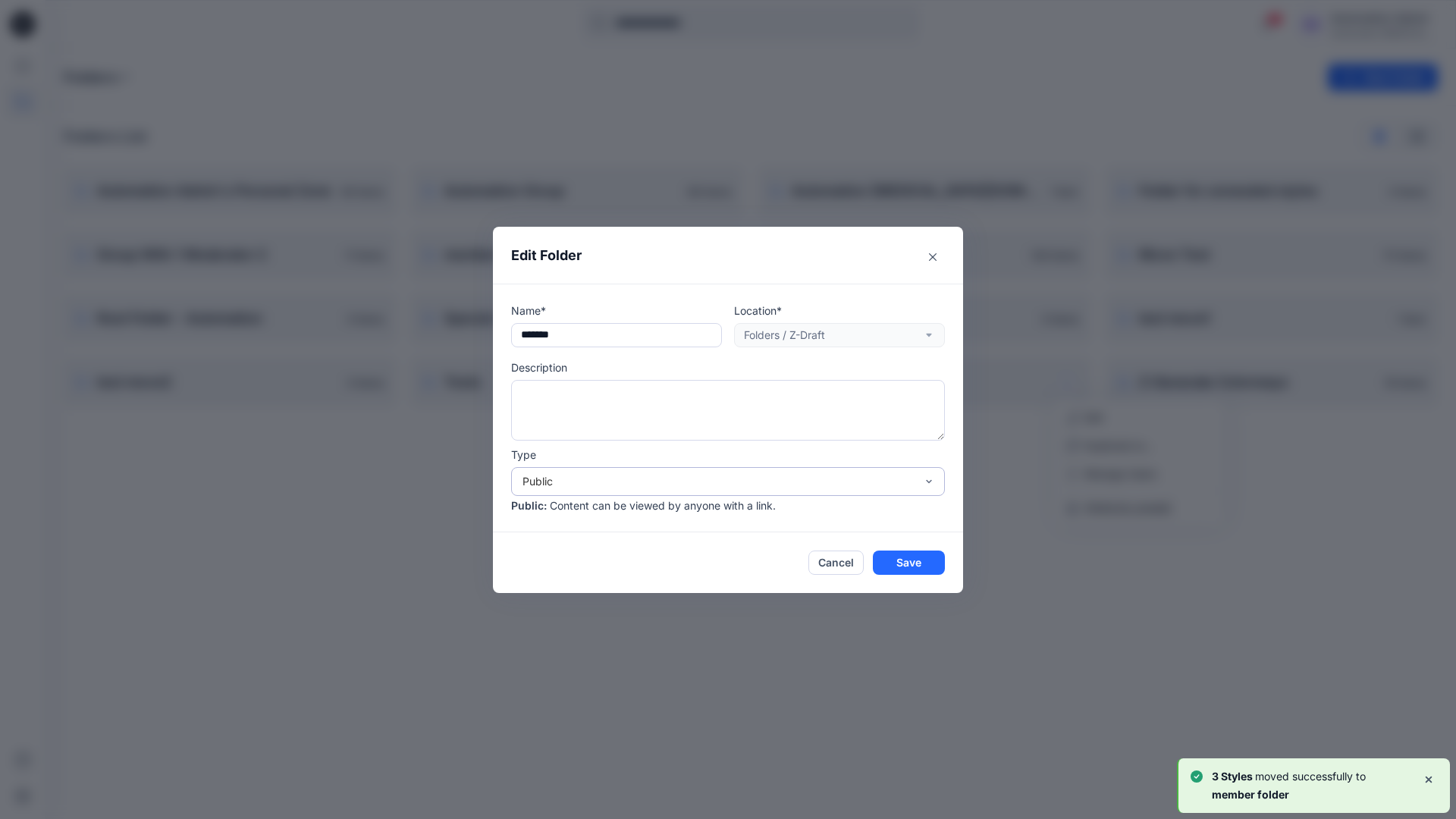
click at [567, 477] on div "Public" at bounding box center [719, 481] width 393 height 16
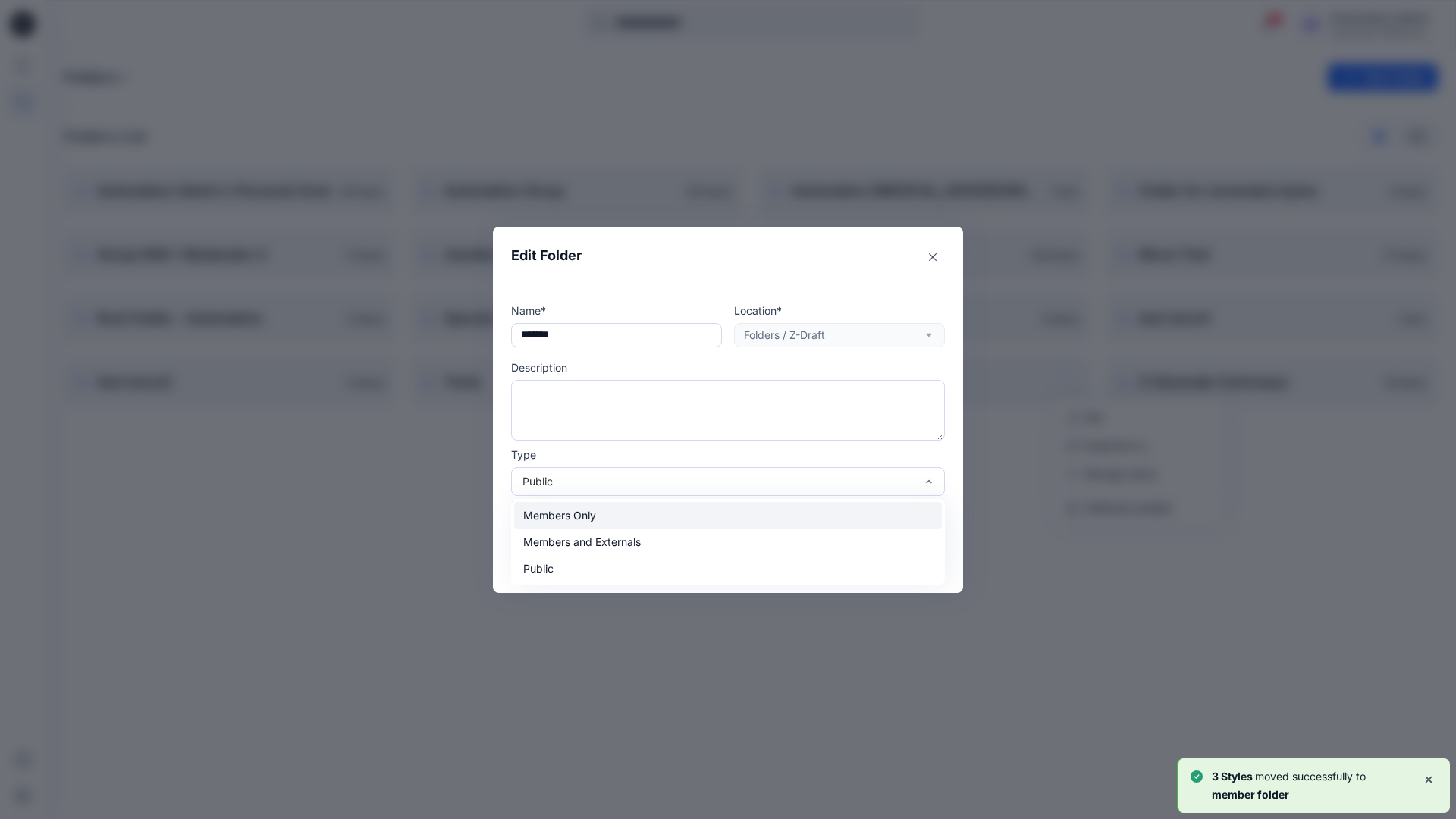
click at [565, 517] on div "Members Only" at bounding box center [728, 515] width 428 height 27
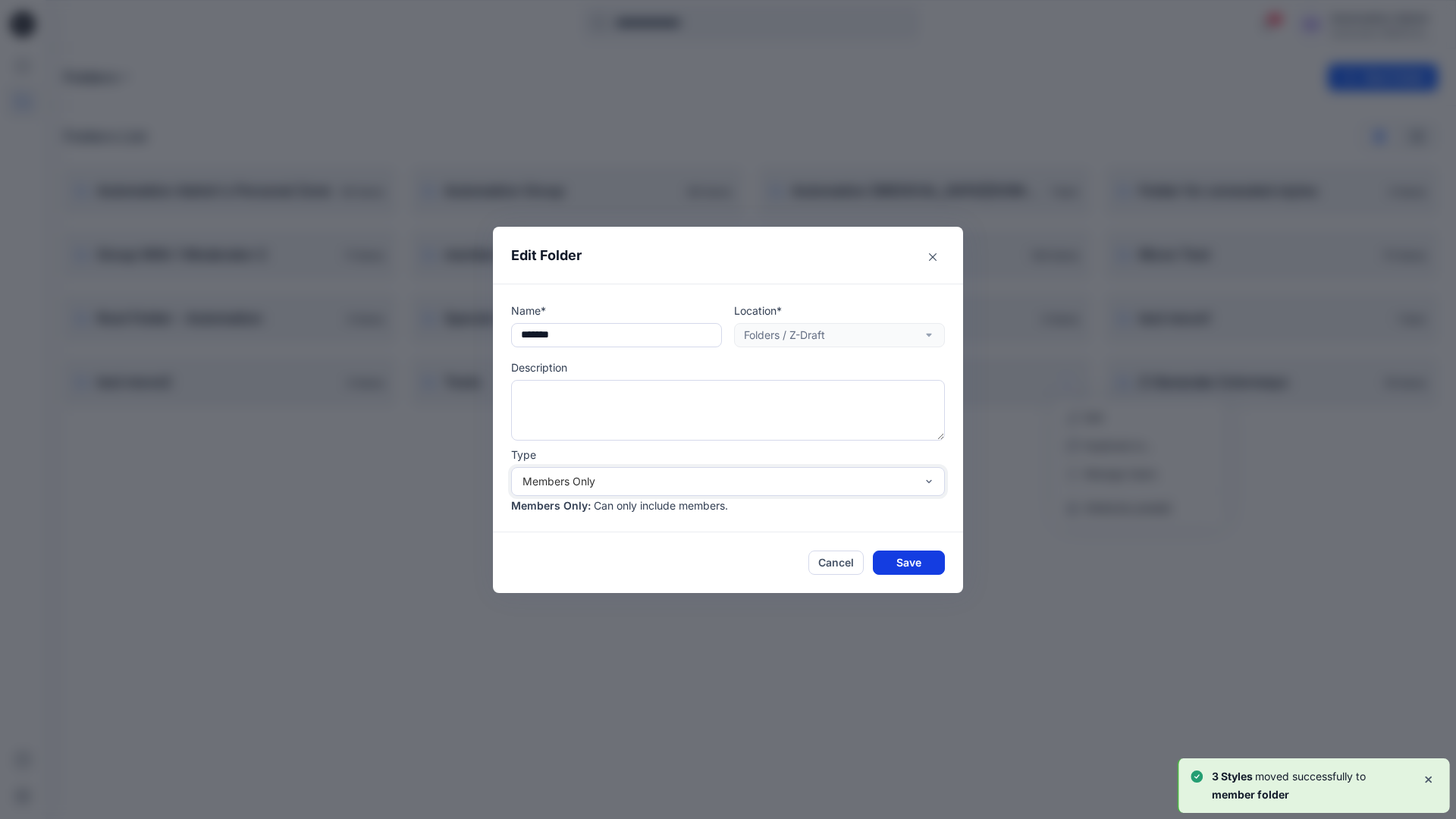
click at [901, 559] on button "Save" at bounding box center [909, 562] width 72 height 24
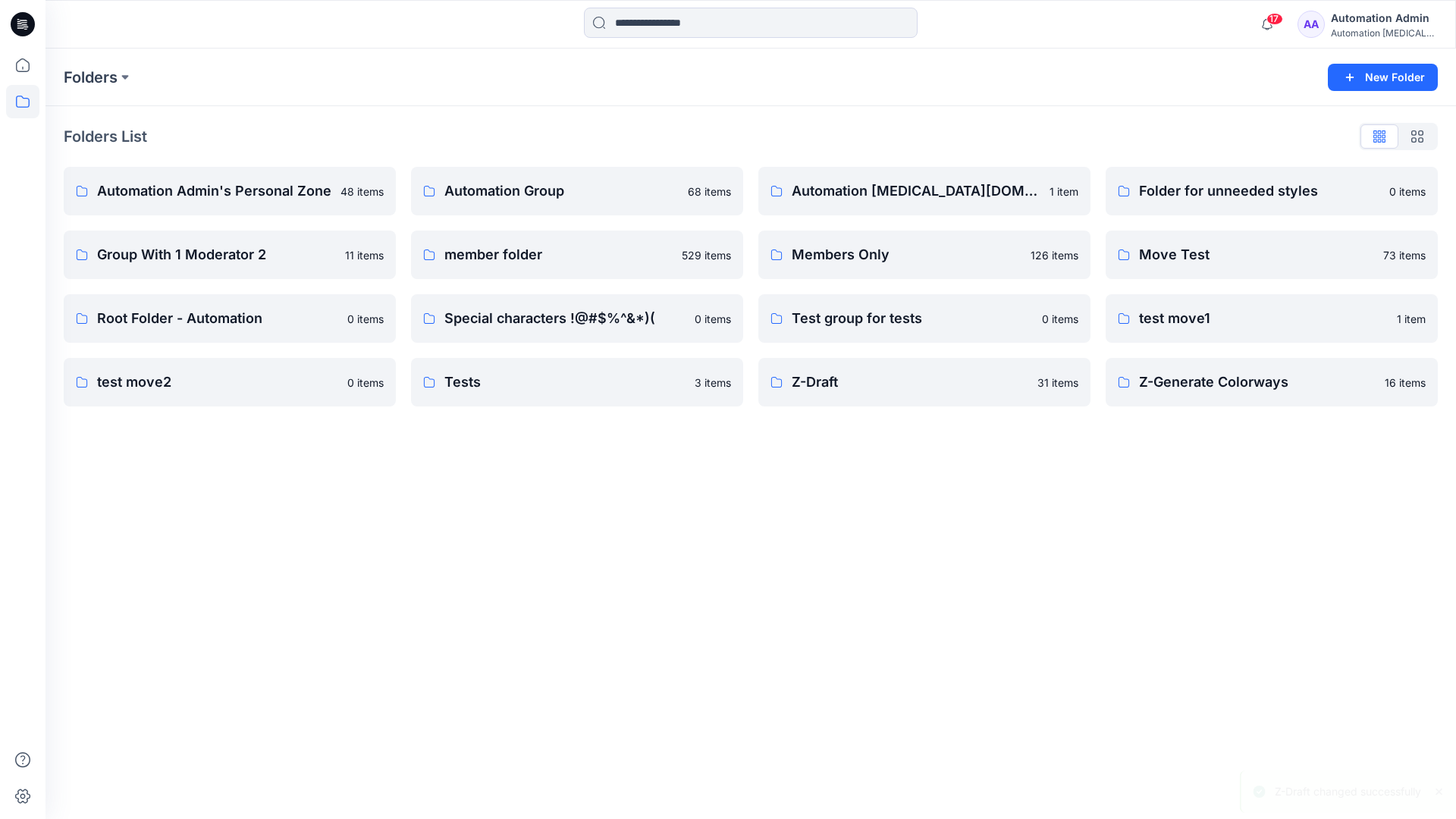
click at [1358, 24] on div "Automation Admin" at bounding box center [1384, 17] width 106 height 18
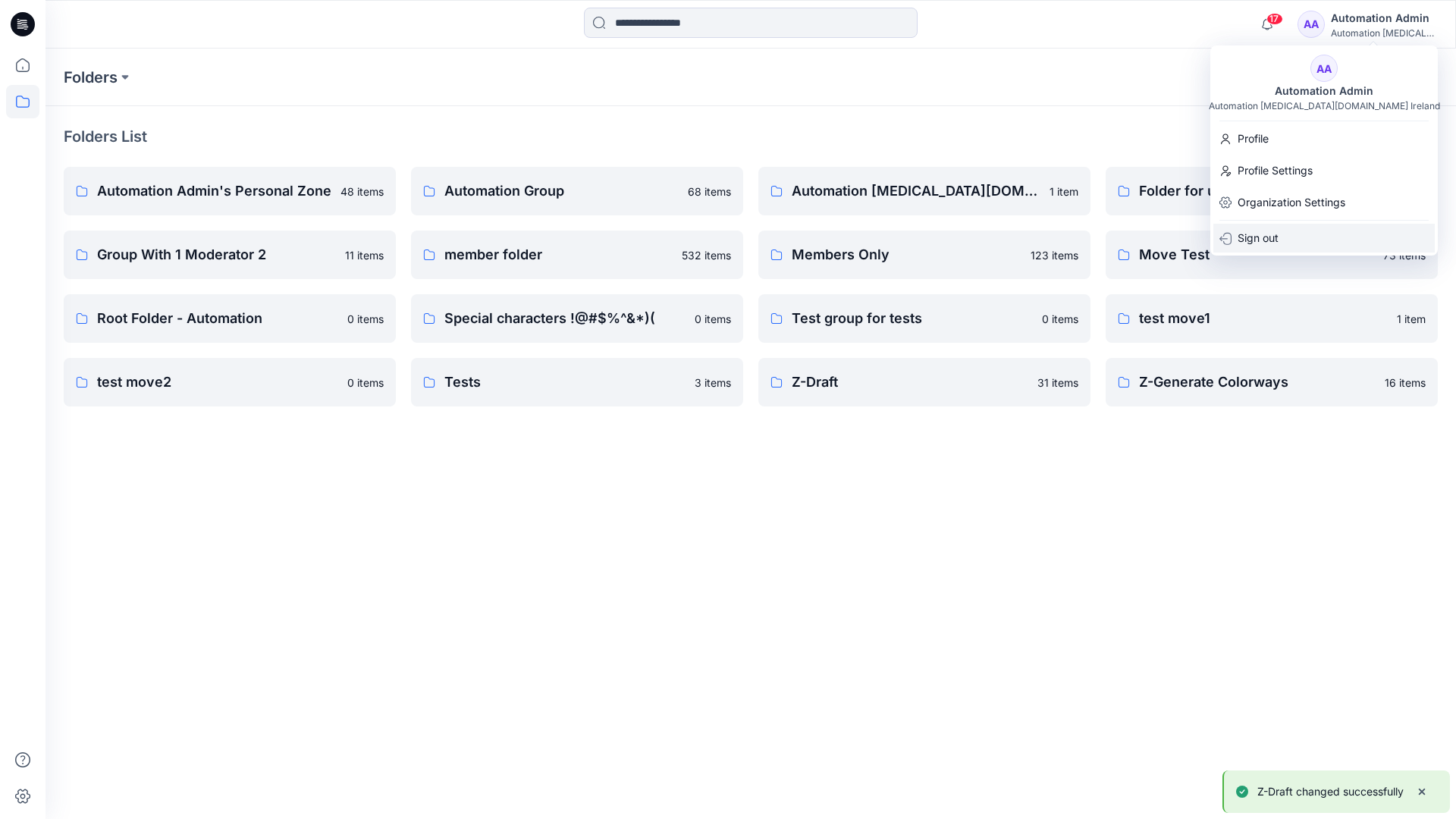
click at [1279, 235] on div "Sign out" at bounding box center [1323, 237] width 221 height 29
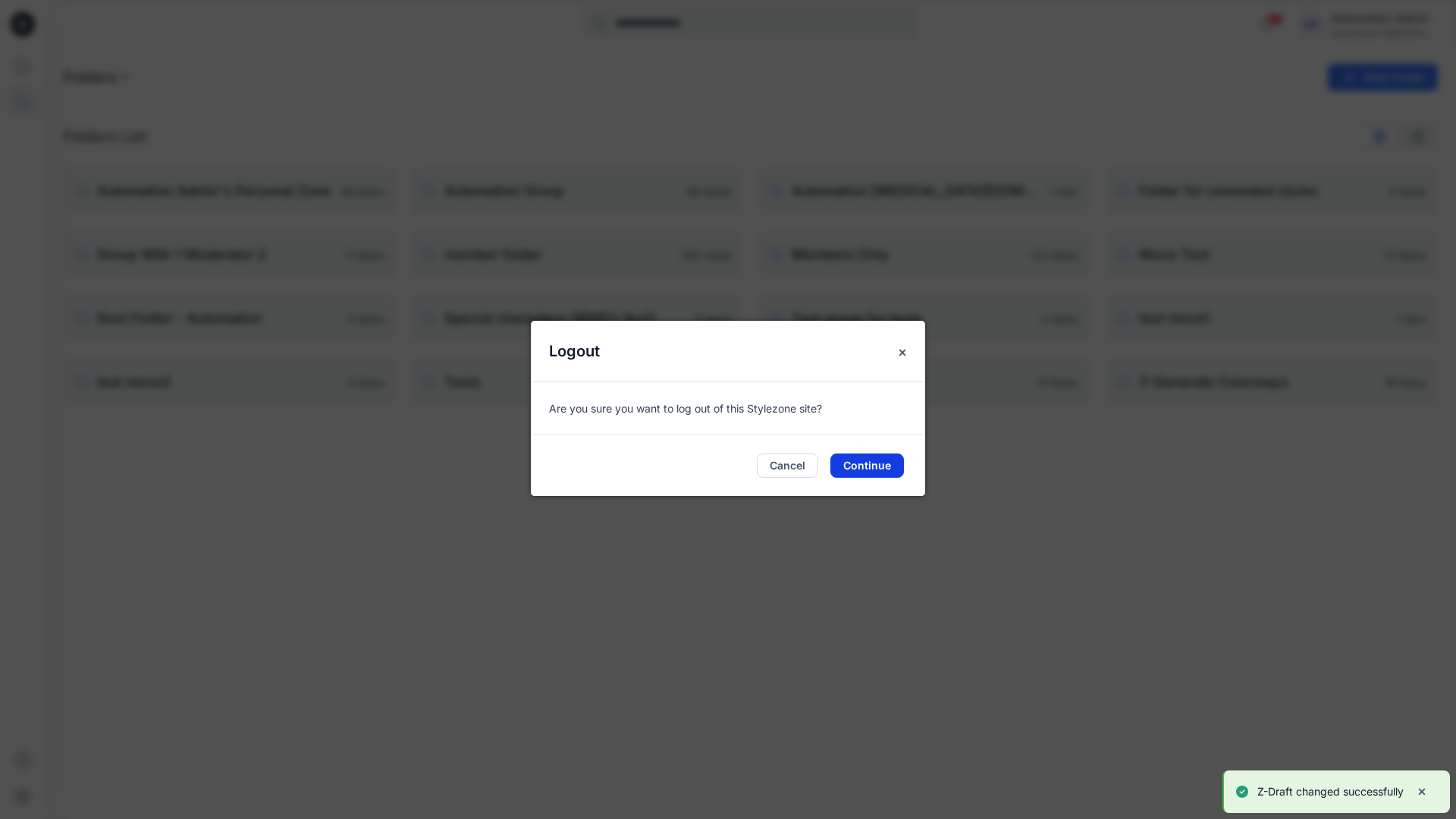
click at [895, 469] on button "Continue" at bounding box center [867, 465] width 74 height 24
